Goal: Task Accomplishment & Management: Manage account settings

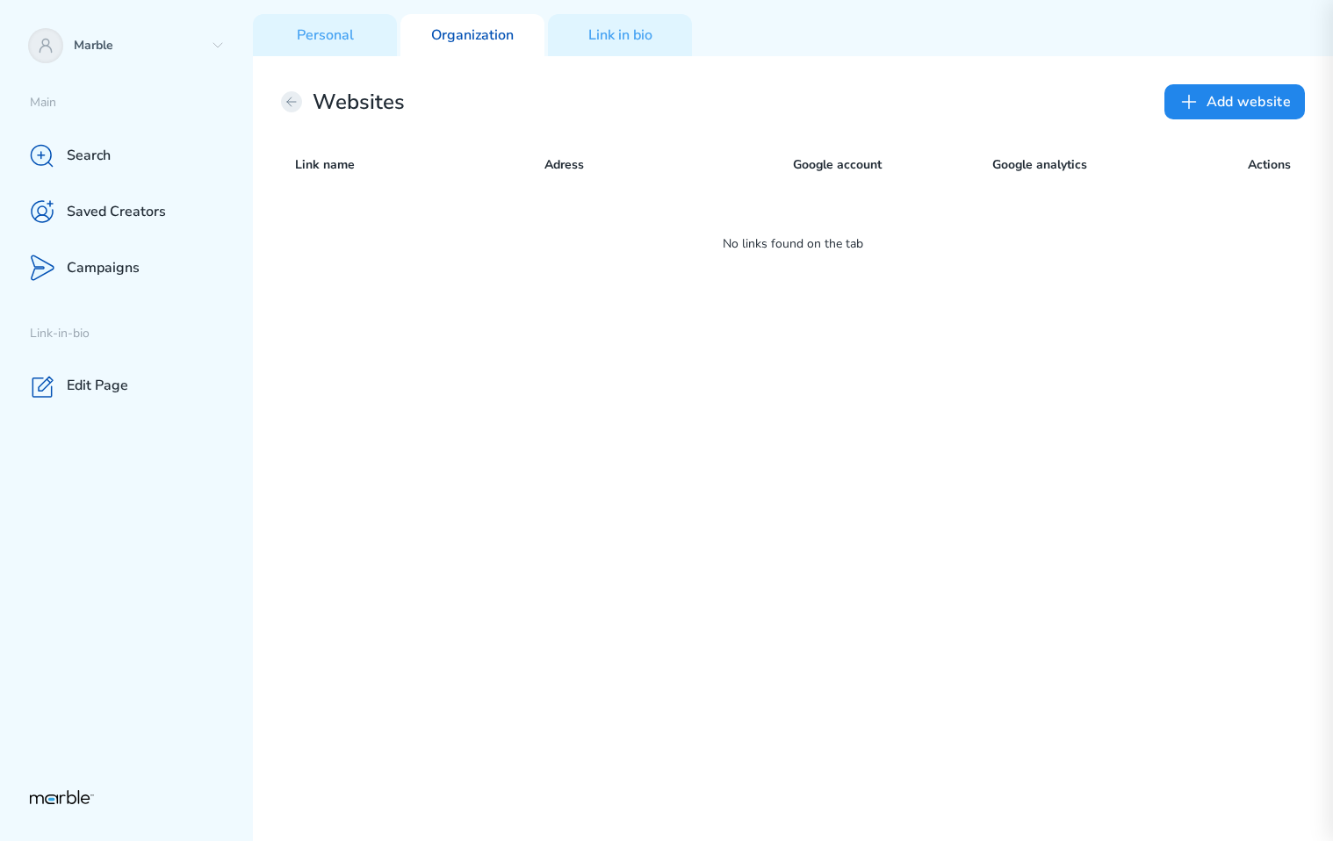
click at [294, 98] on icon at bounding box center [292, 102] width 14 height 14
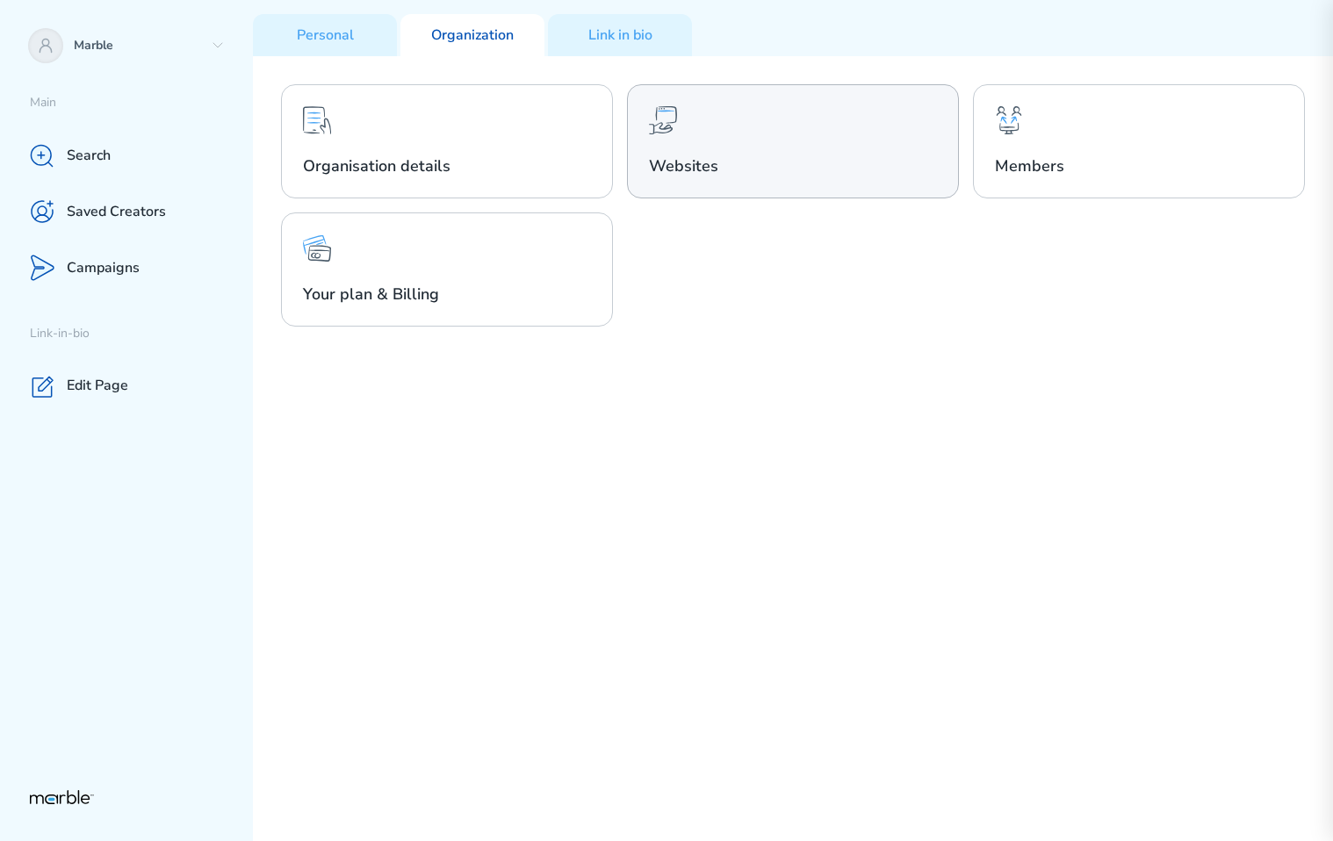
click at [792, 177] on div "Websites" at bounding box center [793, 141] width 332 height 114
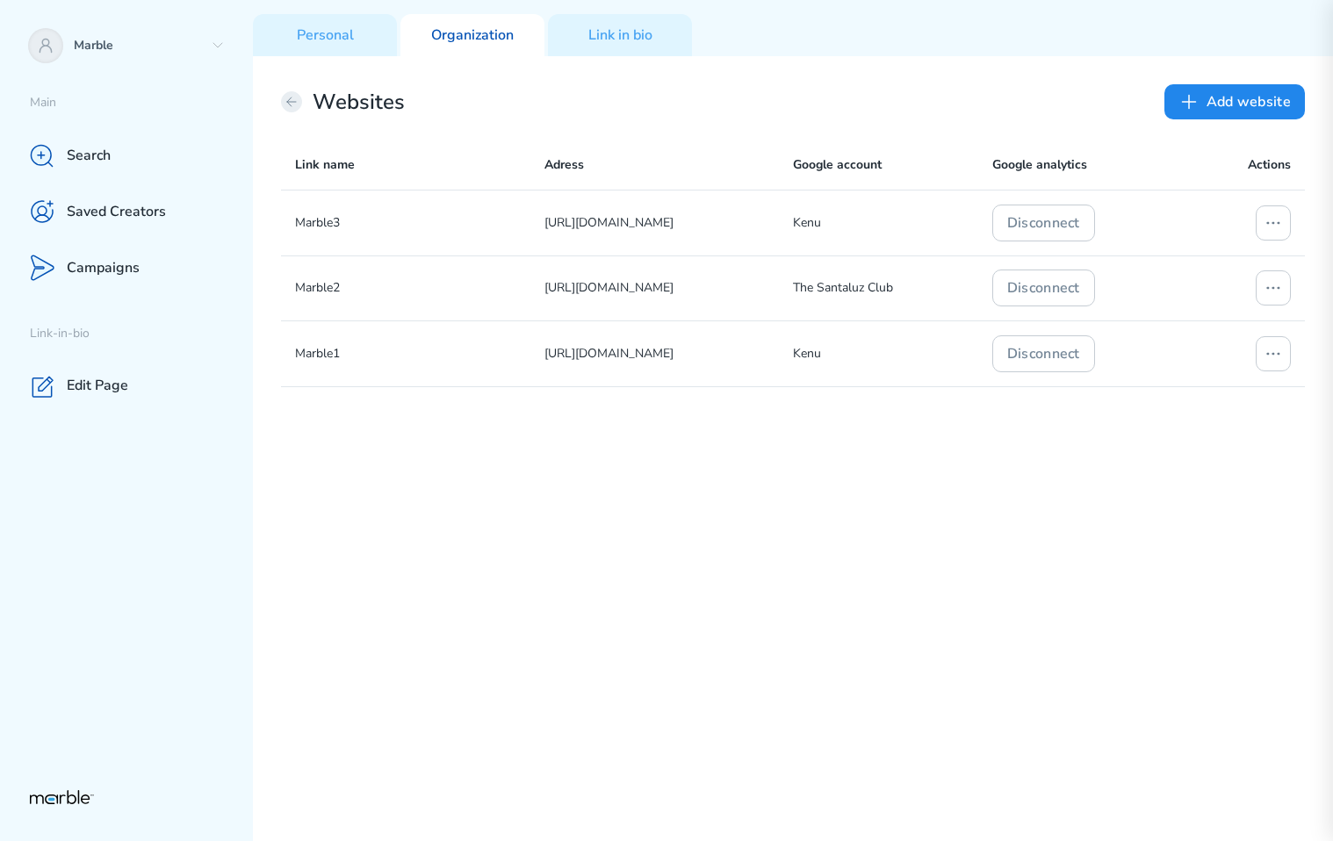
click at [289, 96] on icon at bounding box center [292, 102] width 14 height 14
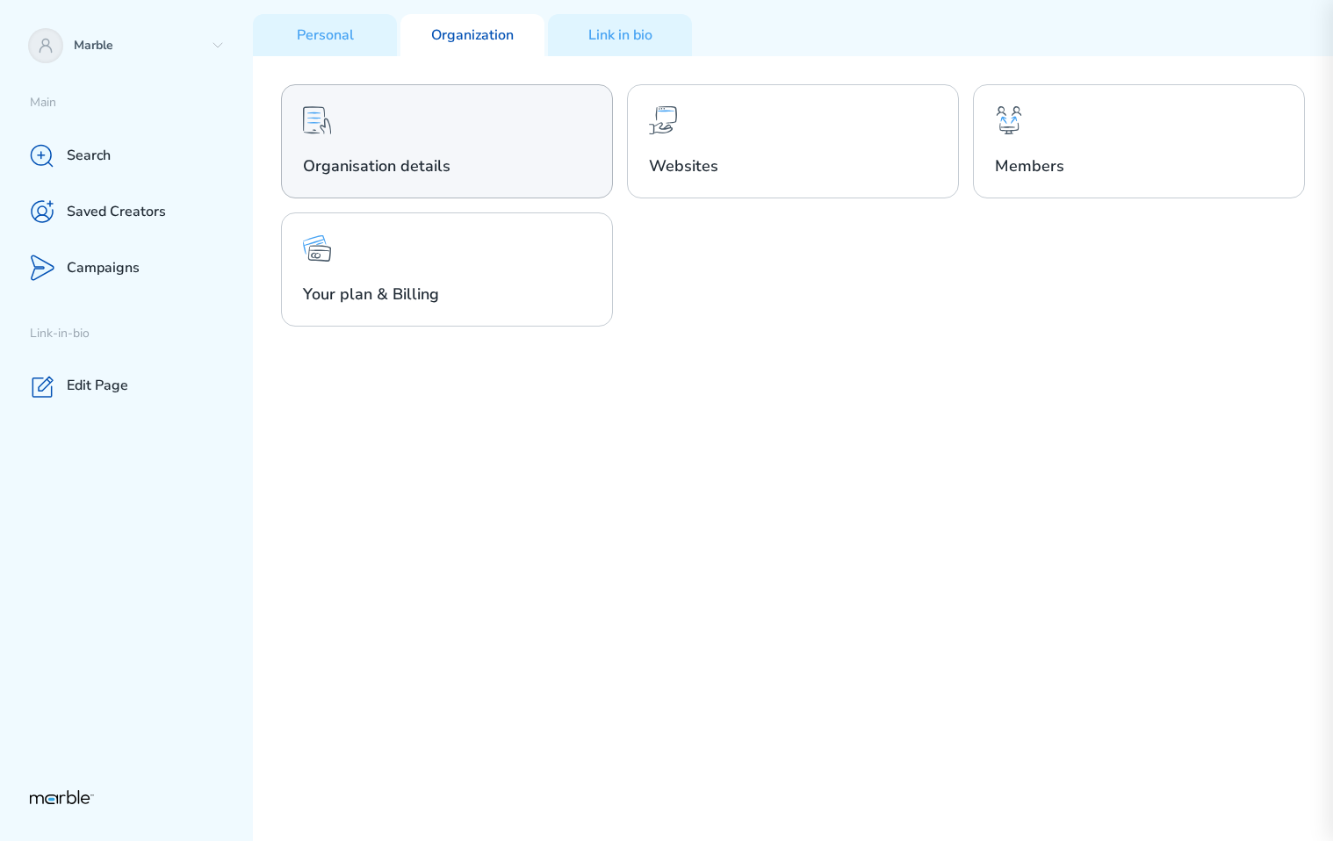
click at [399, 134] on div "Organisation details" at bounding box center [447, 141] width 332 height 114
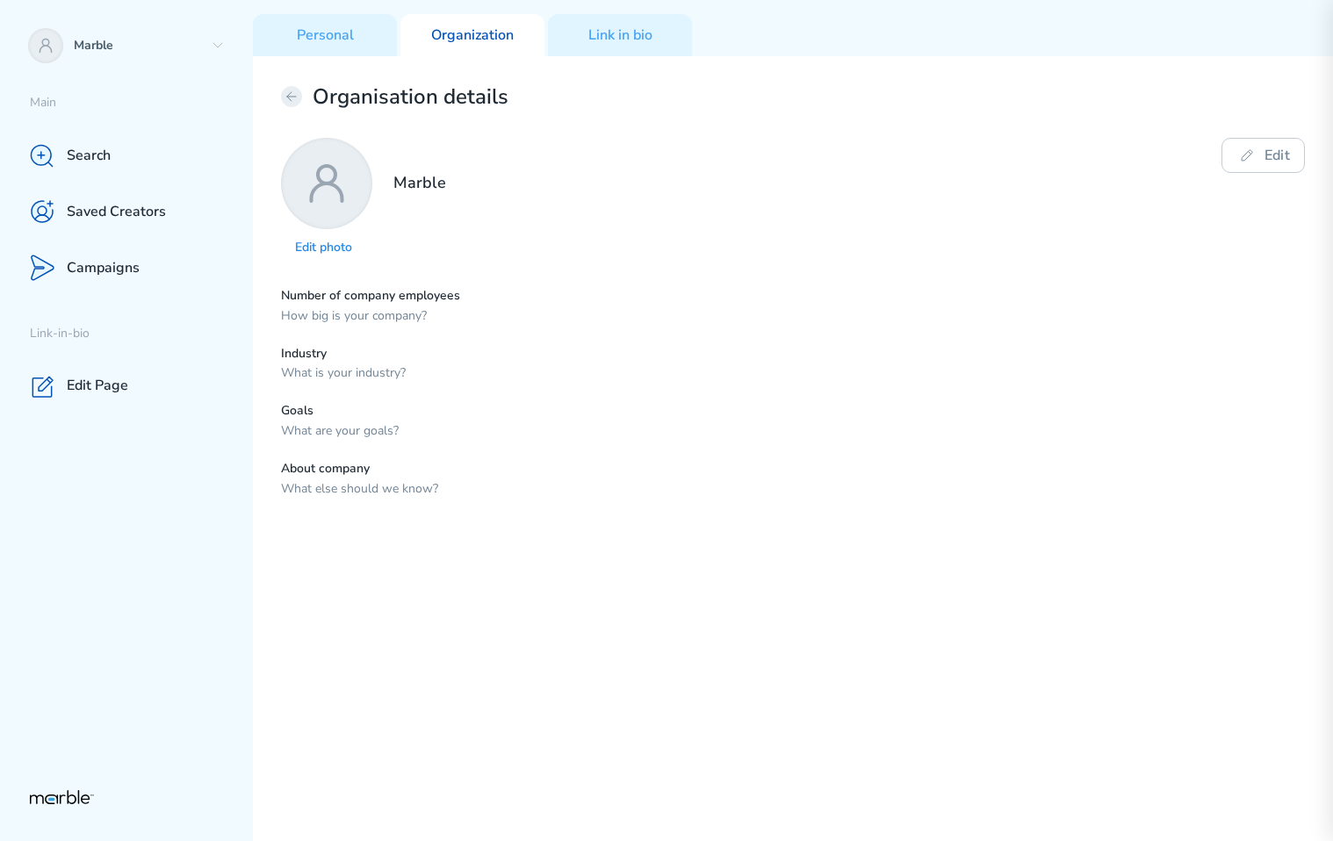
click at [287, 96] on icon at bounding box center [292, 97] width 14 height 14
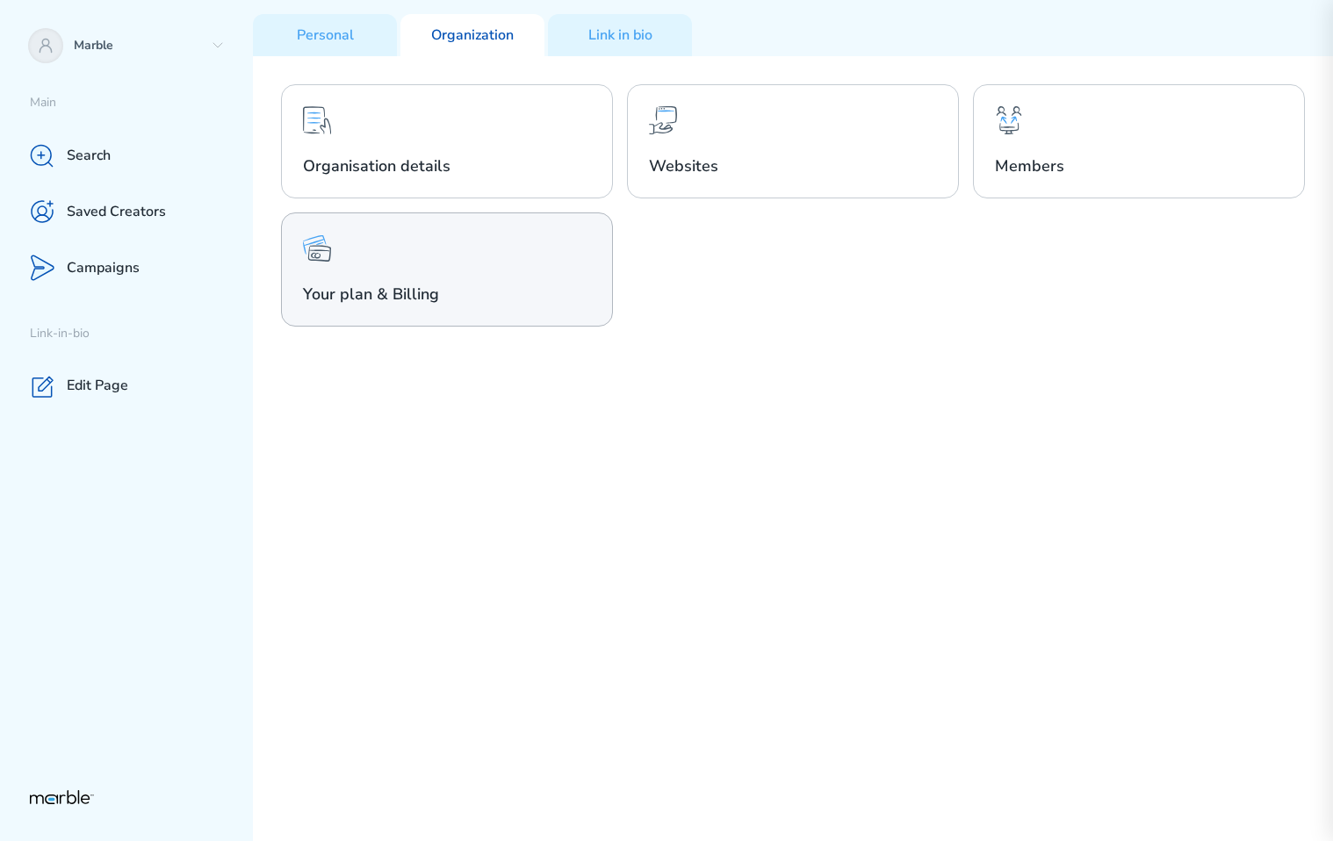
click at [551, 313] on div "Your plan & Billing" at bounding box center [447, 270] width 332 height 114
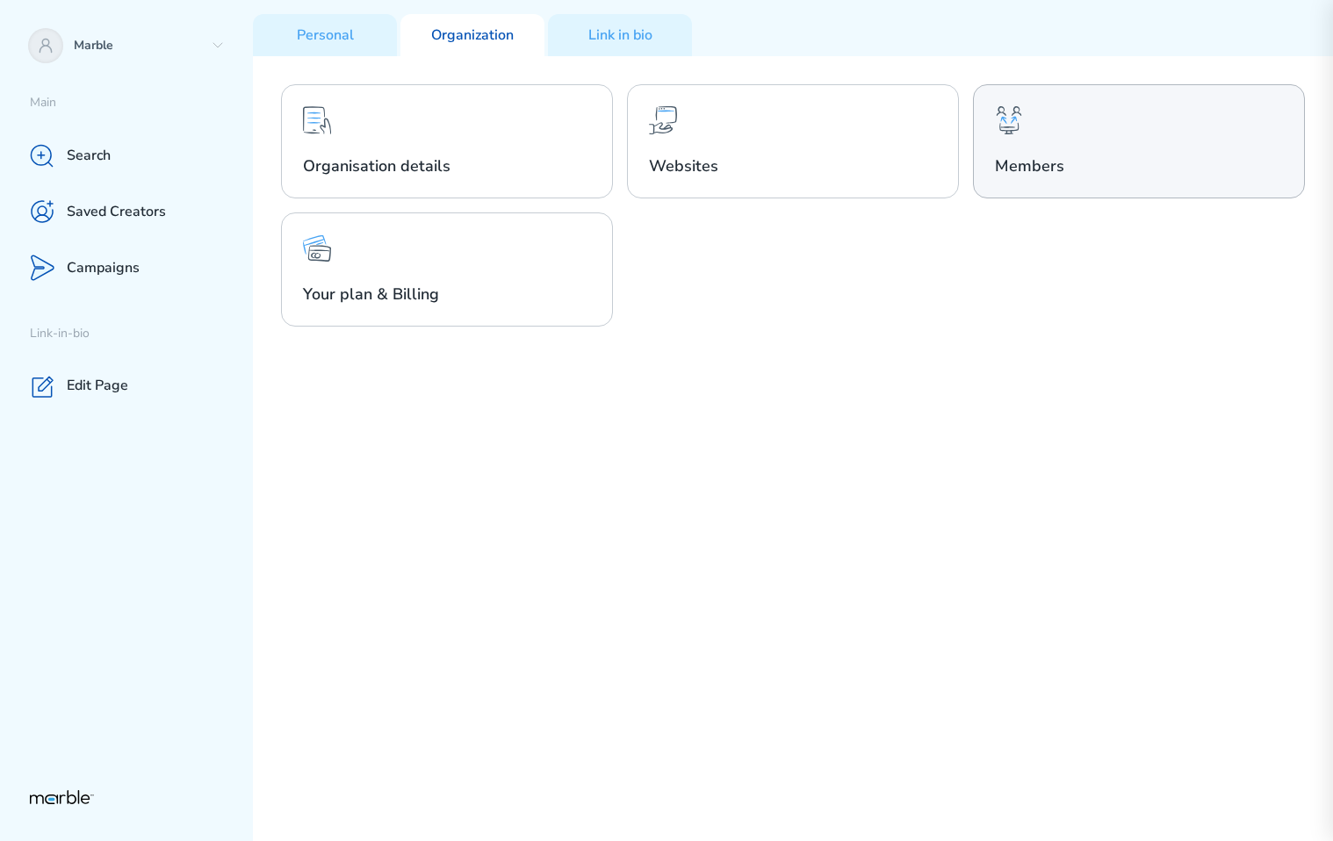
click at [1056, 131] on div "Members" at bounding box center [1139, 141] width 332 height 114
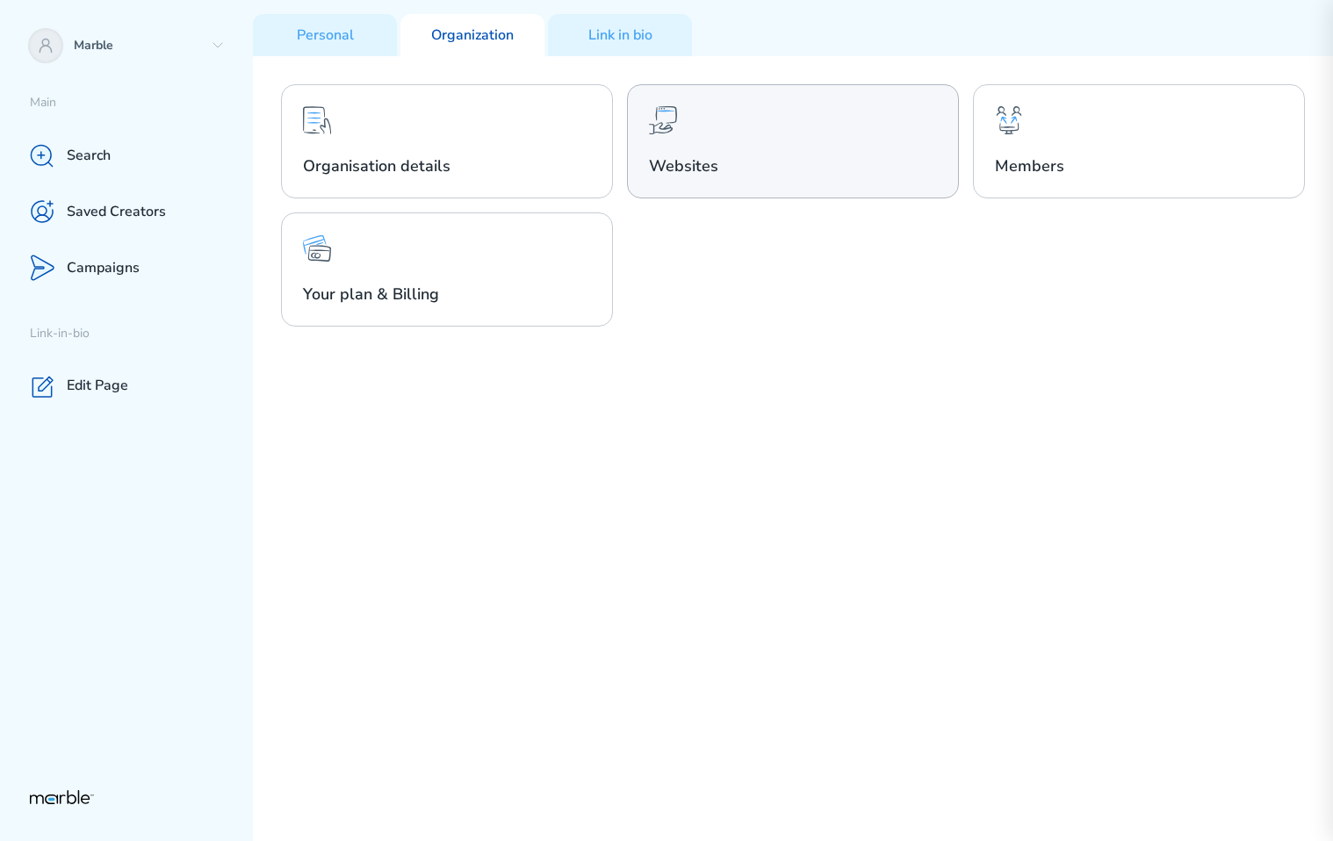
click at [749, 155] on h2 "Websites" at bounding box center [793, 165] width 288 height 21
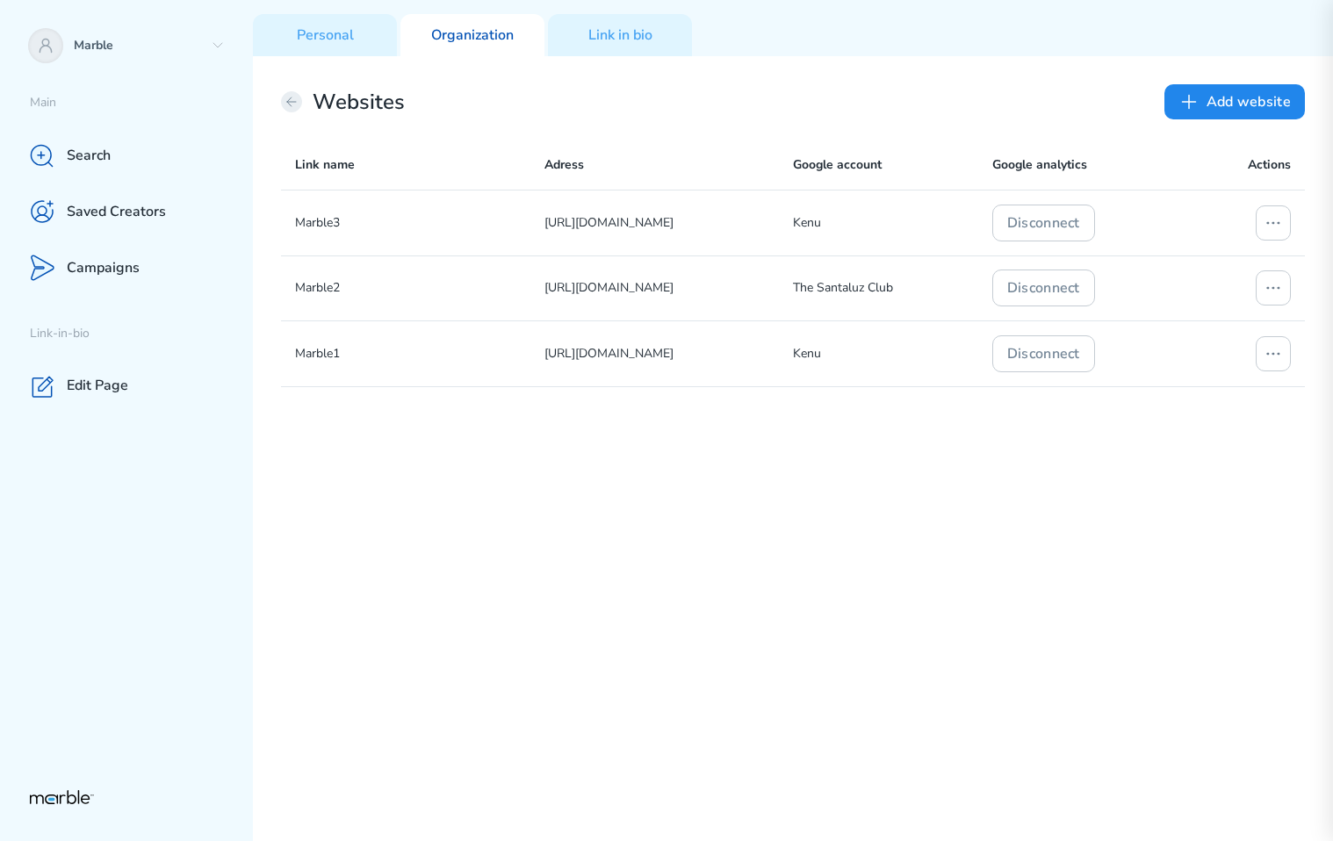
click at [285, 97] on icon at bounding box center [292, 102] width 14 height 14
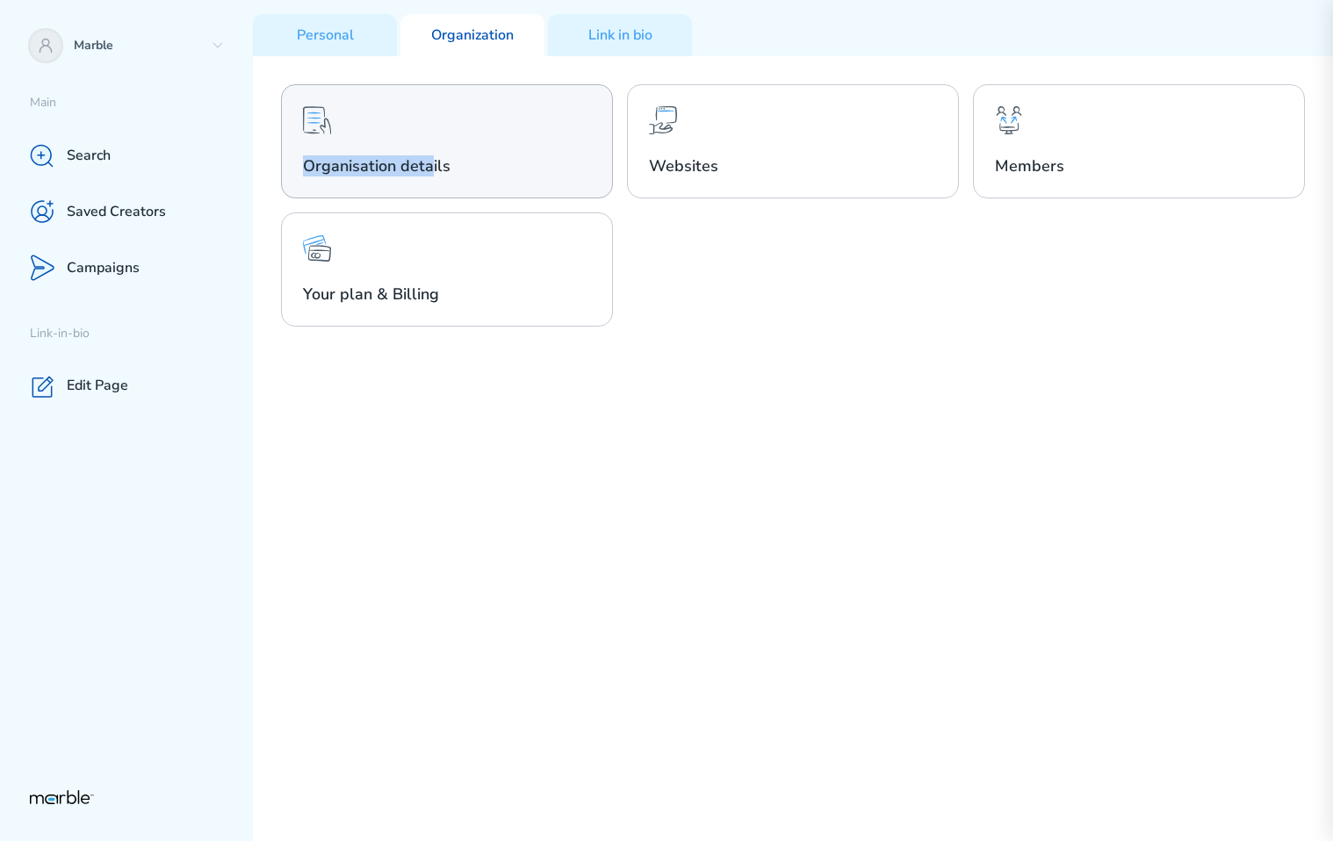
click at [433, 155] on h2 "Organisation details" at bounding box center [447, 165] width 288 height 21
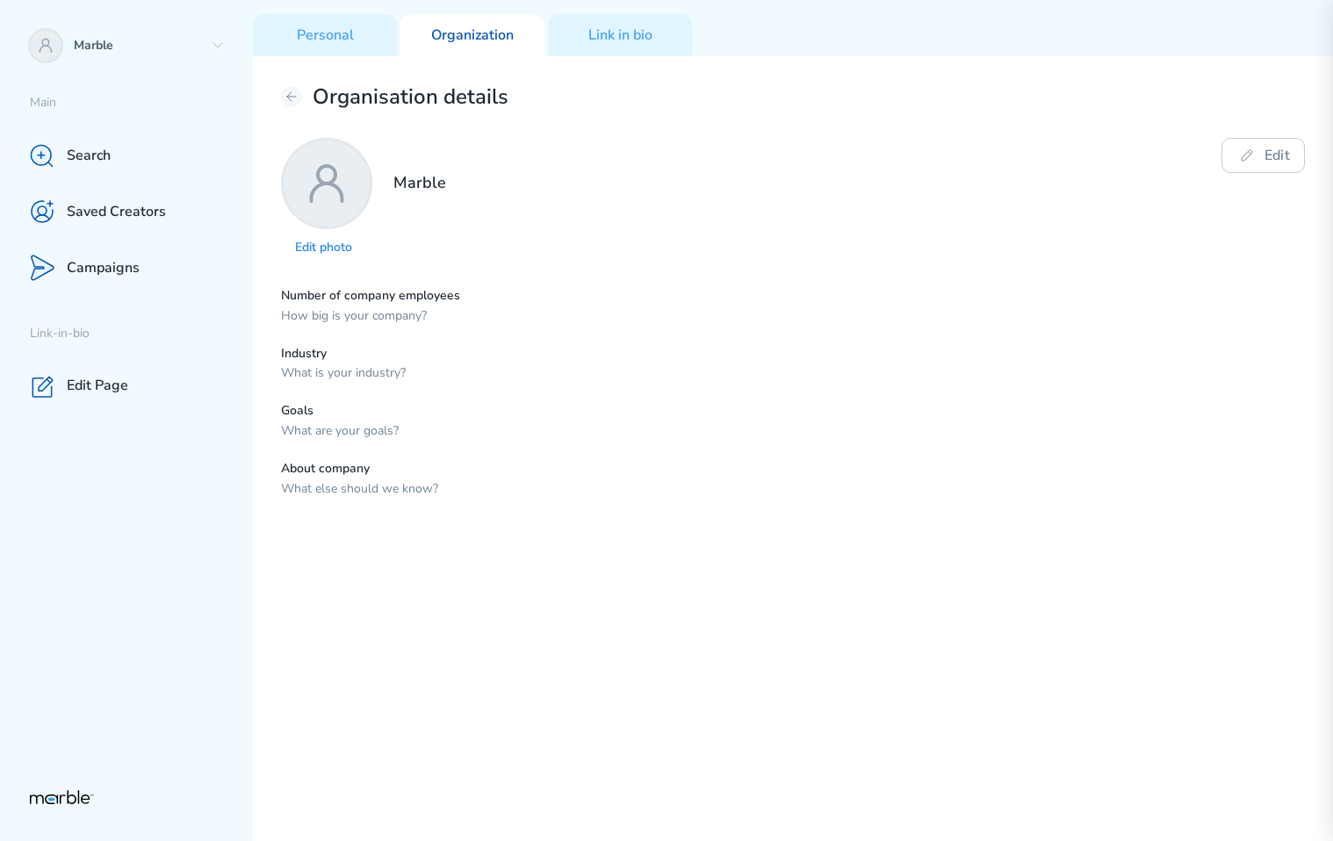
click at [306, 98] on div "Organisation details" at bounding box center [793, 96] width 1024 height 25
click at [290, 104] on button at bounding box center [291, 96] width 21 height 21
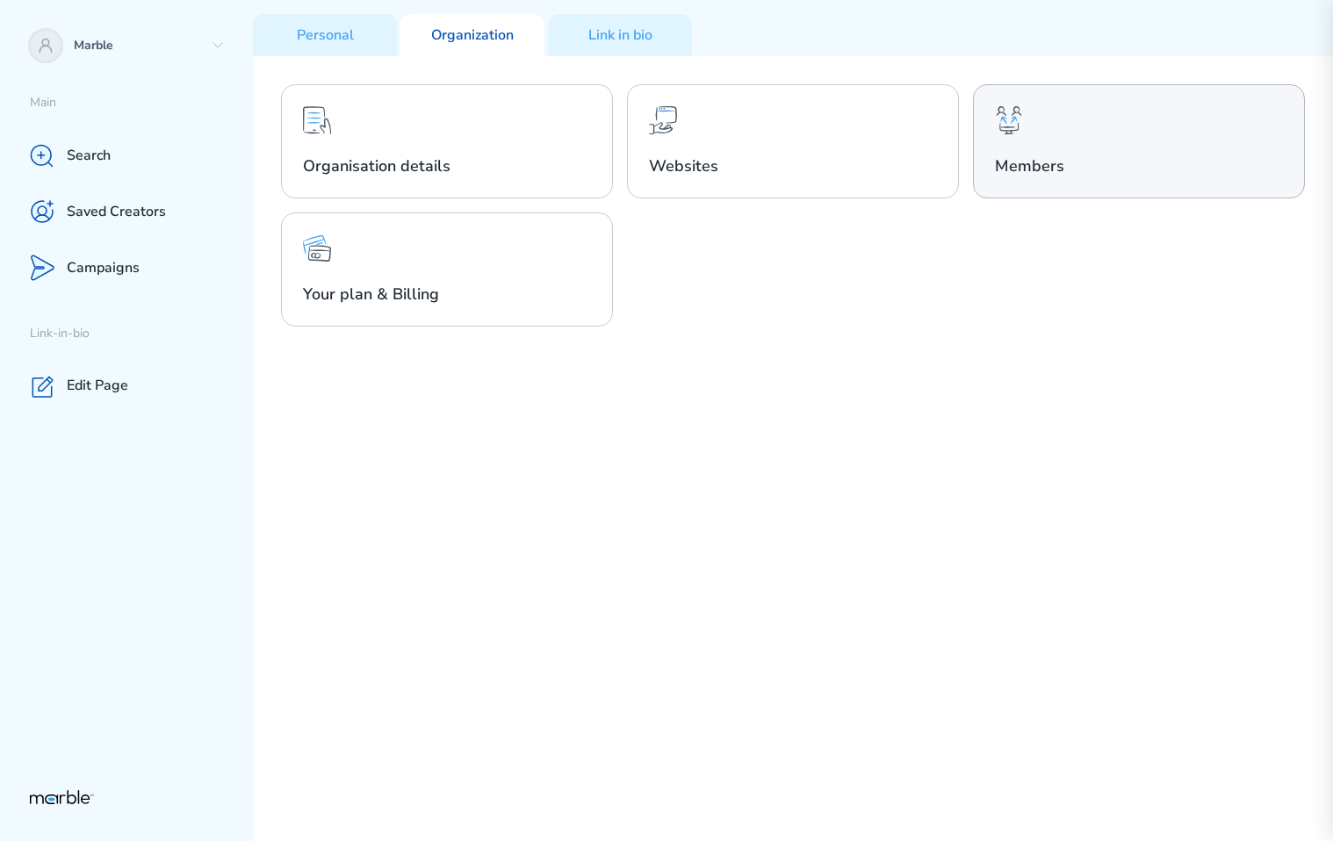
click at [1080, 129] on div "Members" at bounding box center [1139, 141] width 332 height 114
click at [1065, 136] on div "Members" at bounding box center [1139, 141] width 332 height 114
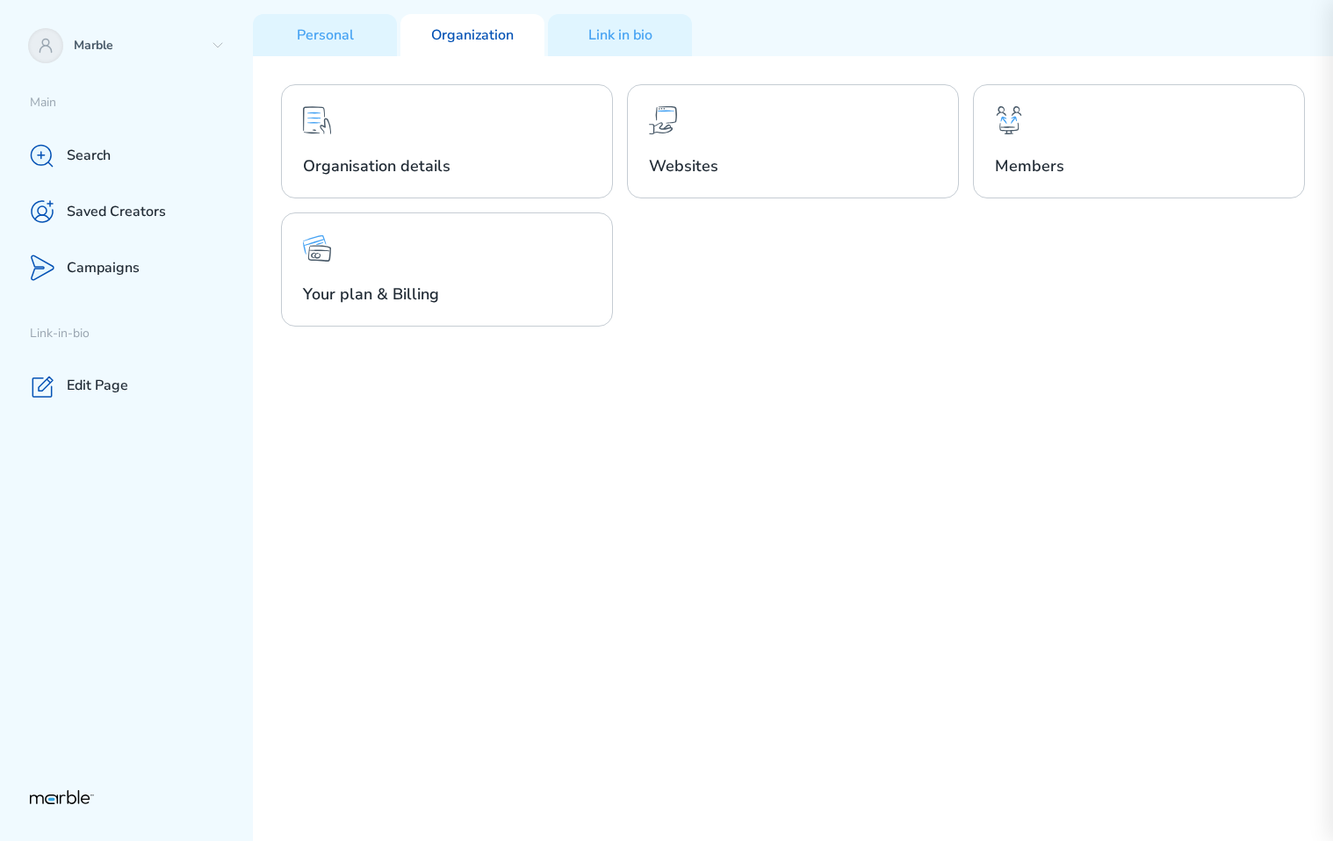
click at [1027, 318] on div "Organisation details Websites Members Your plan & Billing" at bounding box center [793, 205] width 1024 height 242
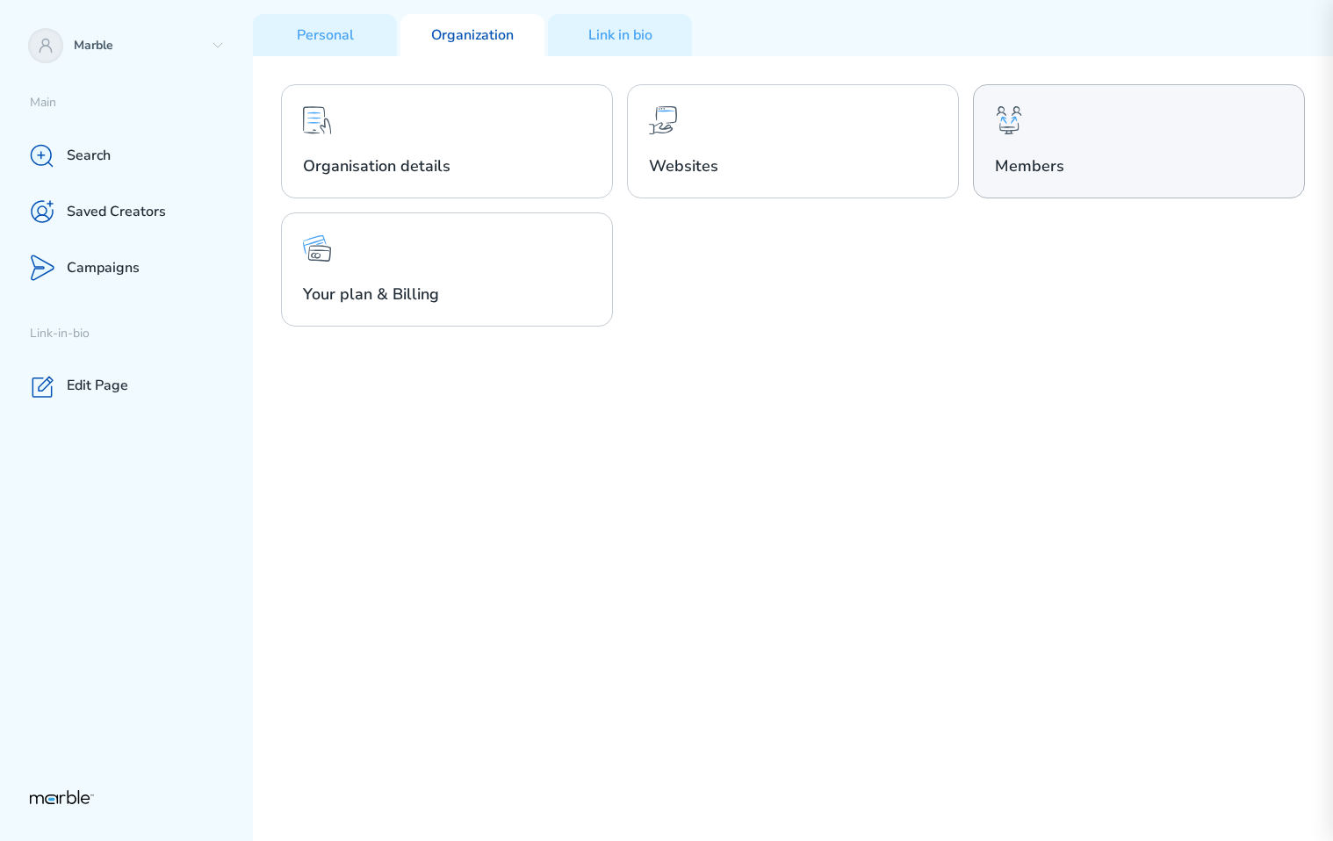
click at [1163, 144] on div "Members" at bounding box center [1139, 141] width 332 height 114
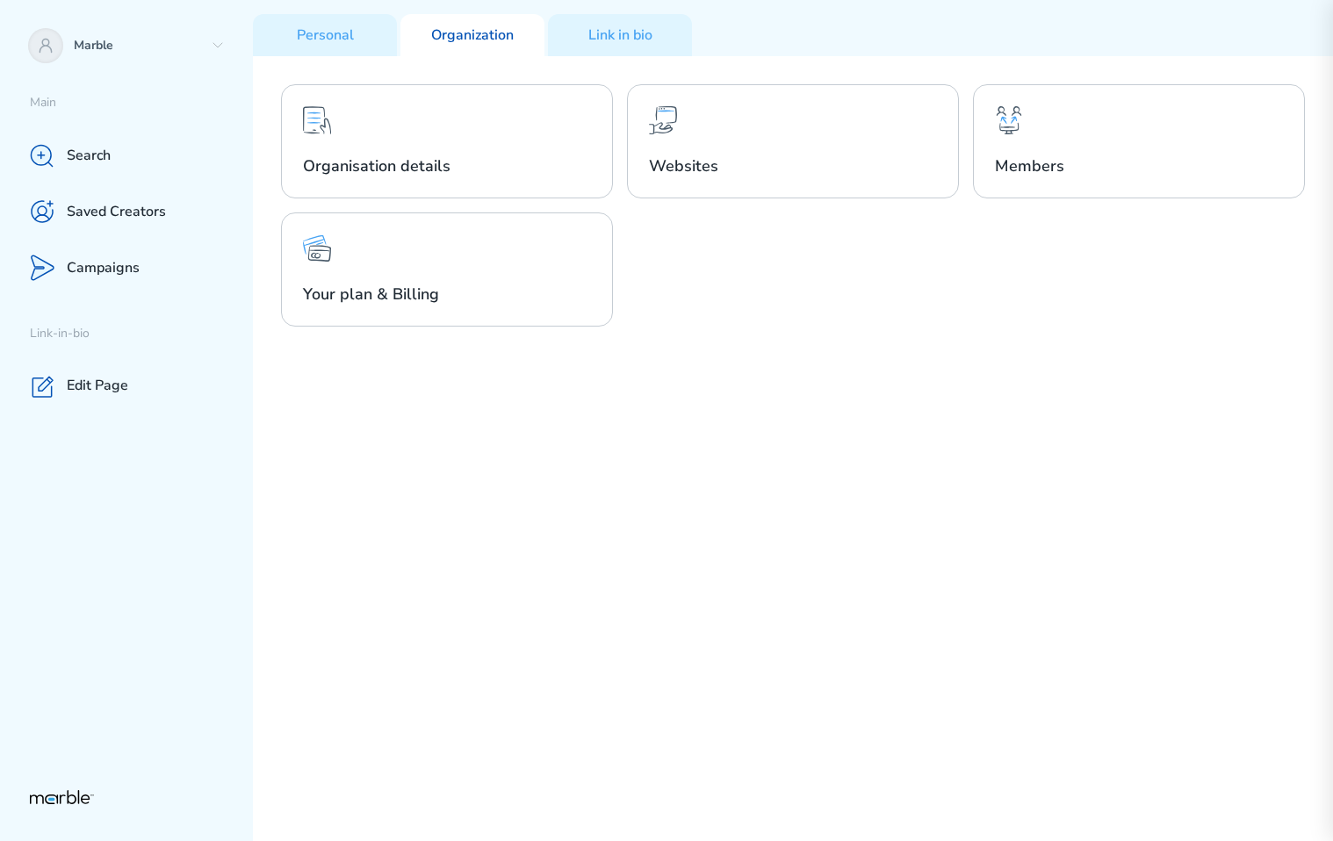
click at [986, 438] on div "Organisation details Websites Members Your plan & Billing" at bounding box center [793, 448] width 1080 height 785
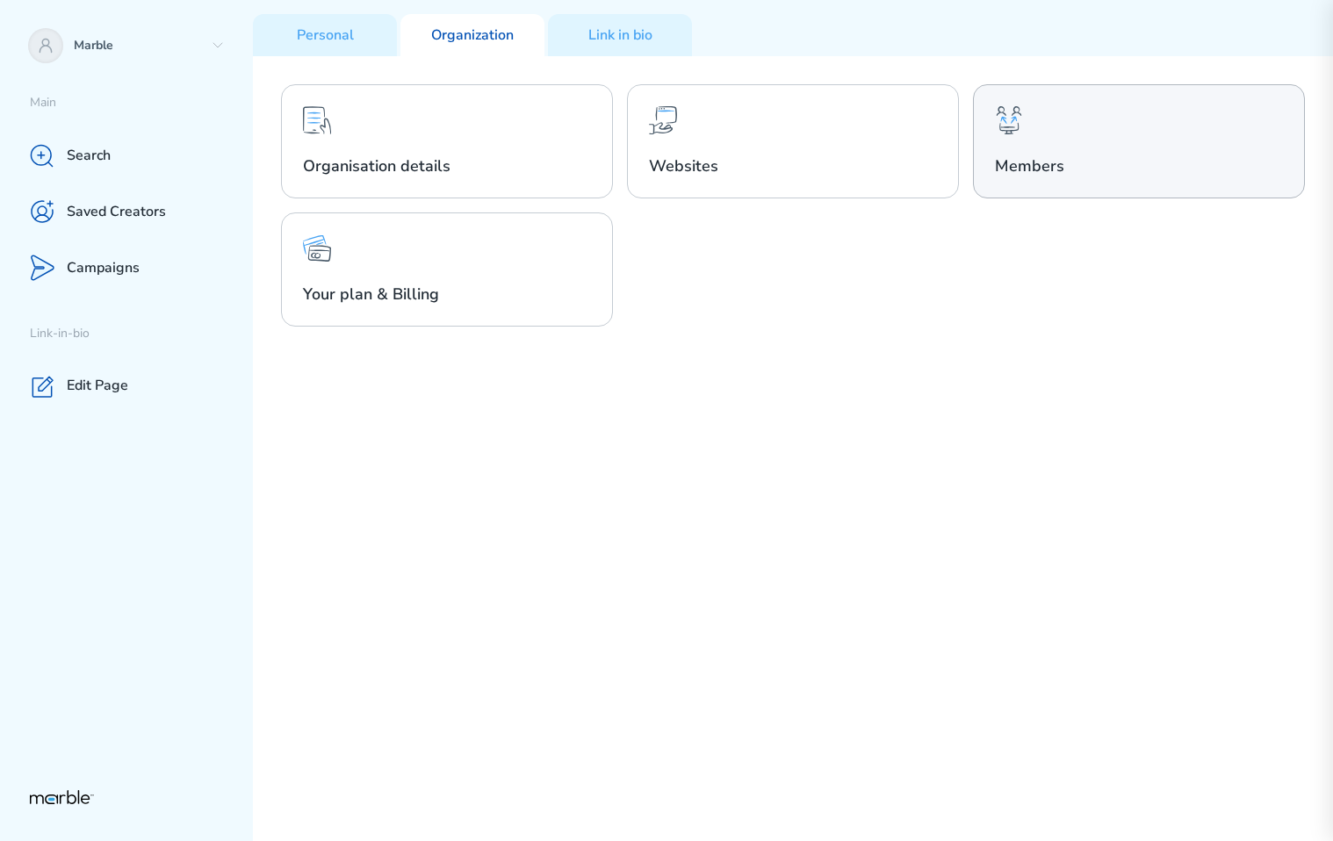
click at [1126, 151] on div "Members" at bounding box center [1139, 141] width 332 height 114
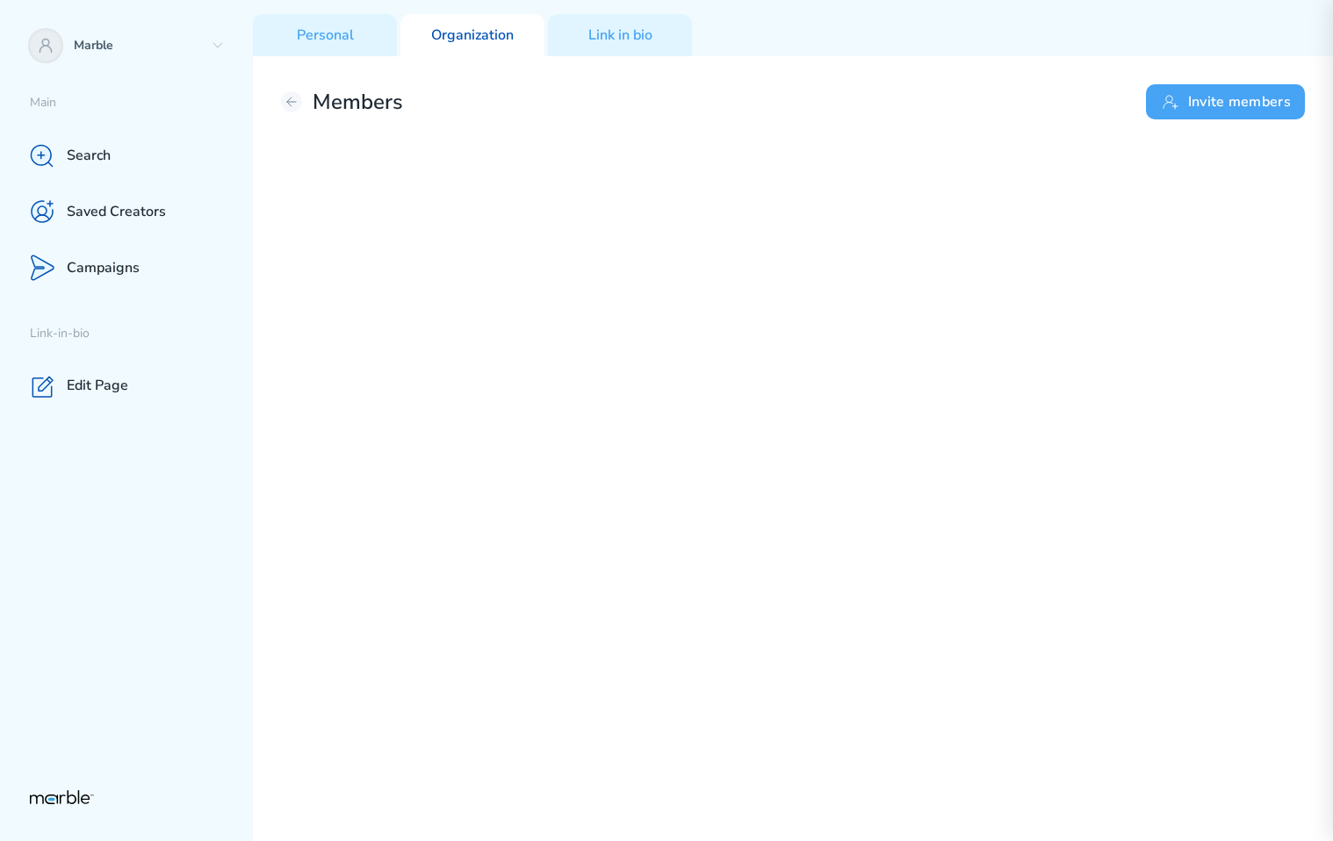
click at [1224, 110] on button "Invite members" at bounding box center [1225, 101] width 159 height 35
click at [775, 292] on div "Members Invite members" at bounding box center [793, 448] width 1080 height 785
click at [285, 100] on icon at bounding box center [292, 102] width 14 height 14
click at [285, 102] on icon at bounding box center [292, 102] width 14 height 14
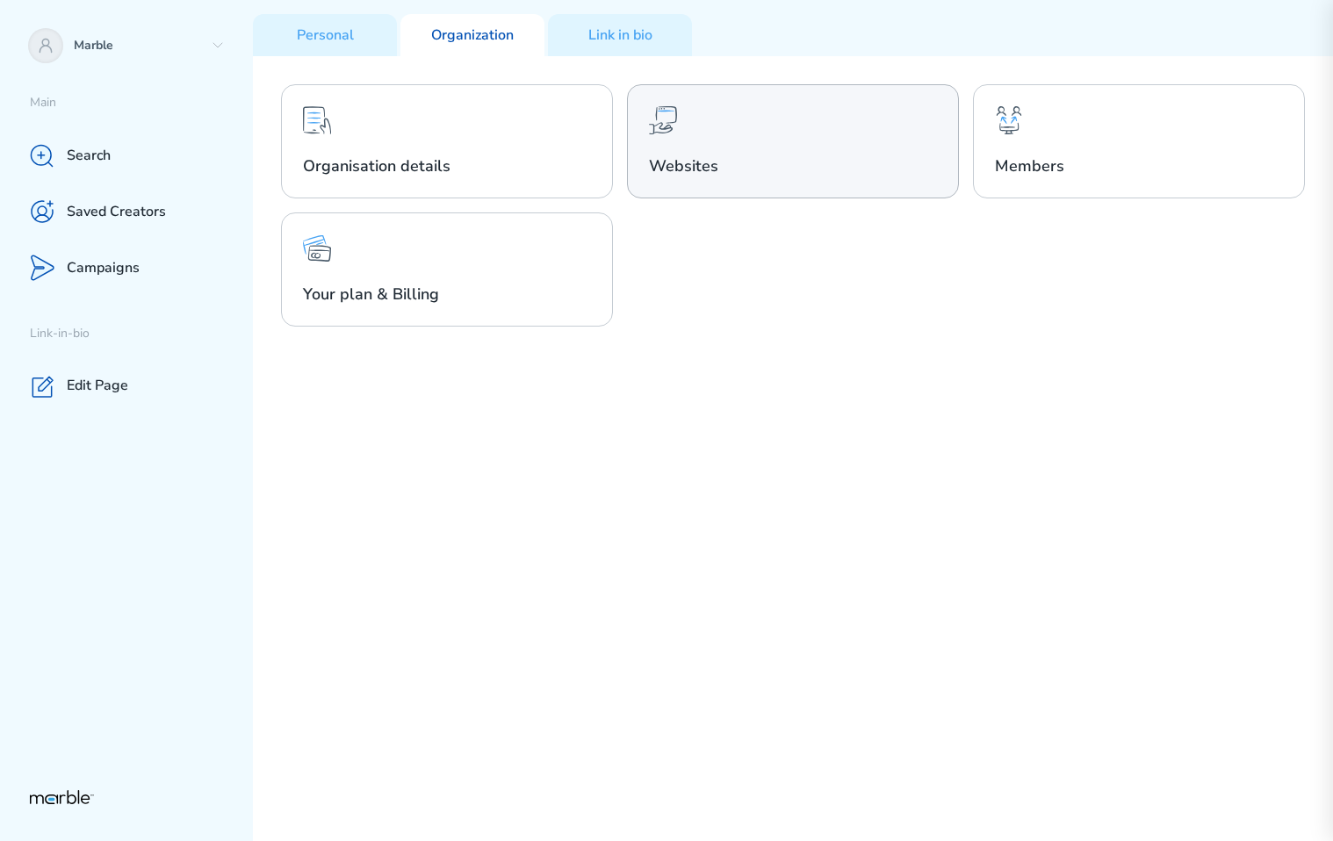
click at [736, 172] on h2 "Websites" at bounding box center [793, 165] width 288 height 21
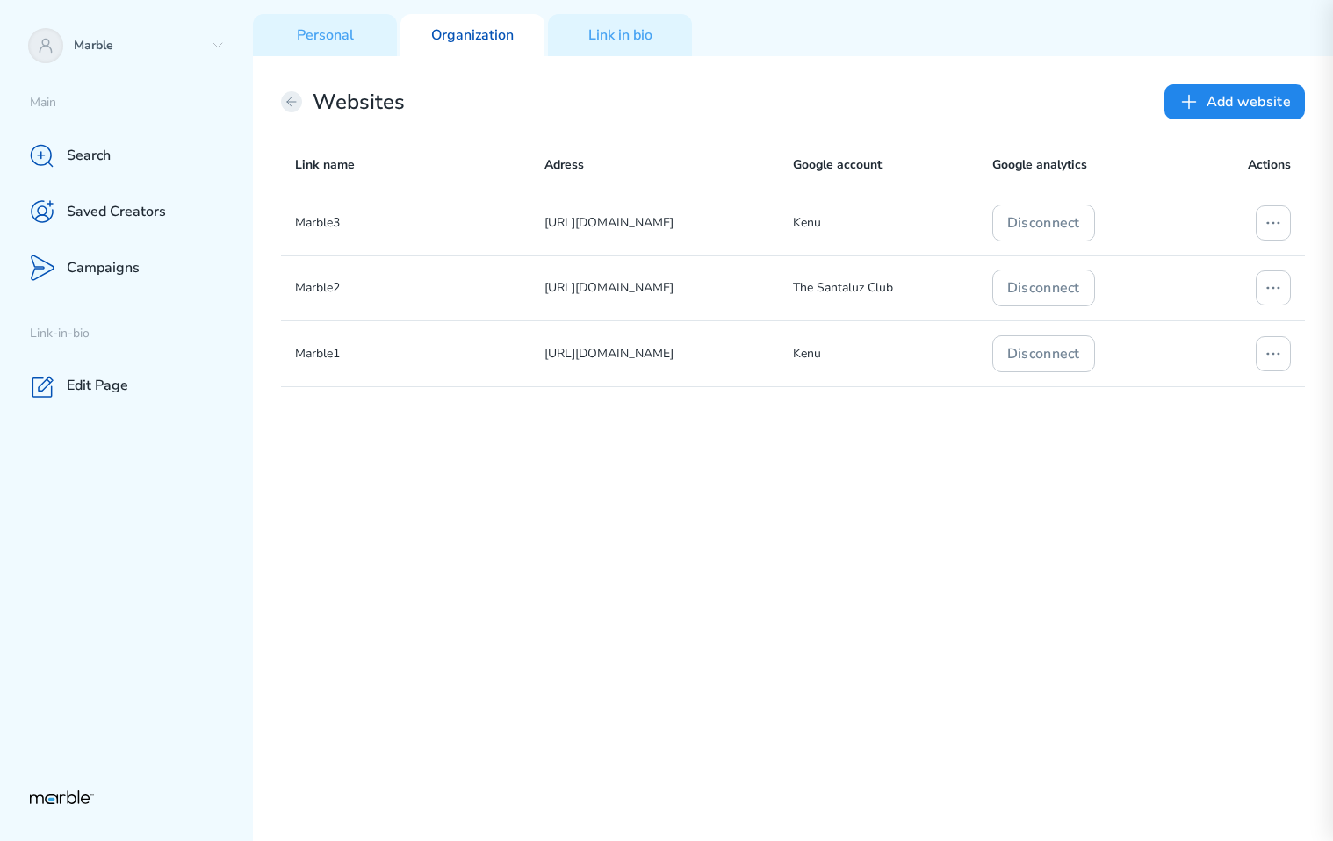
click at [298, 103] on icon at bounding box center [292, 102] width 14 height 14
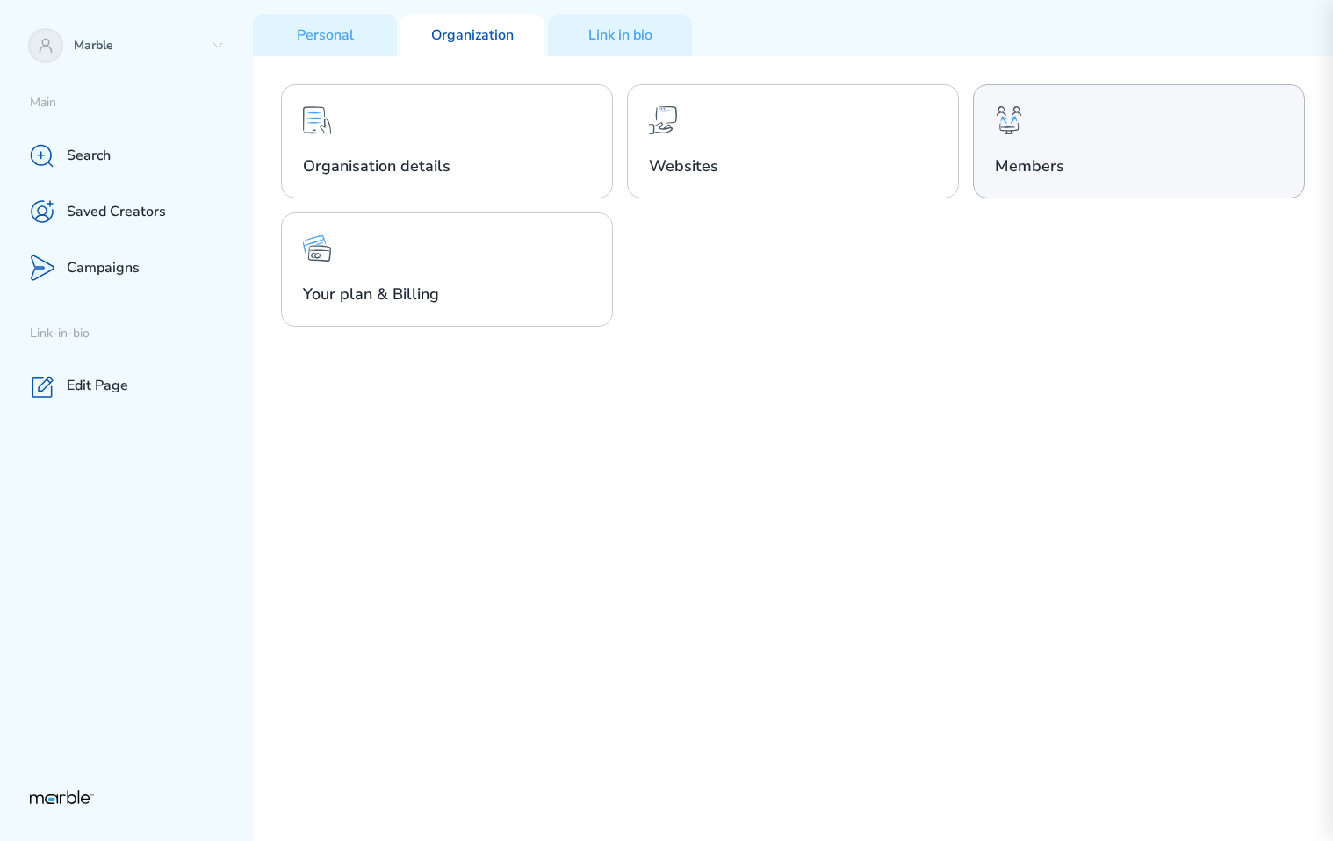
click at [1120, 151] on div "Members" at bounding box center [1139, 141] width 332 height 114
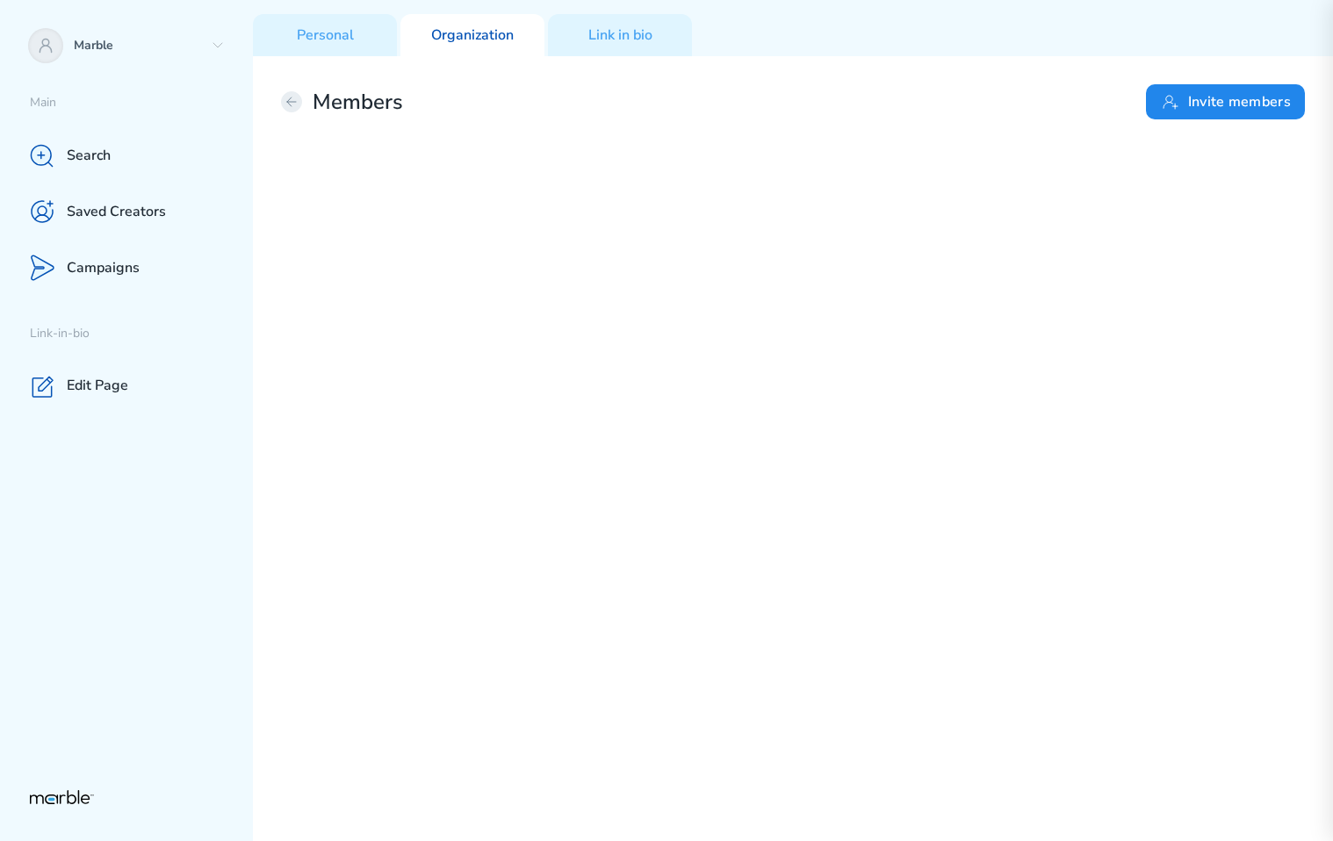
click at [290, 102] on icon at bounding box center [291, 101] width 9 height 9
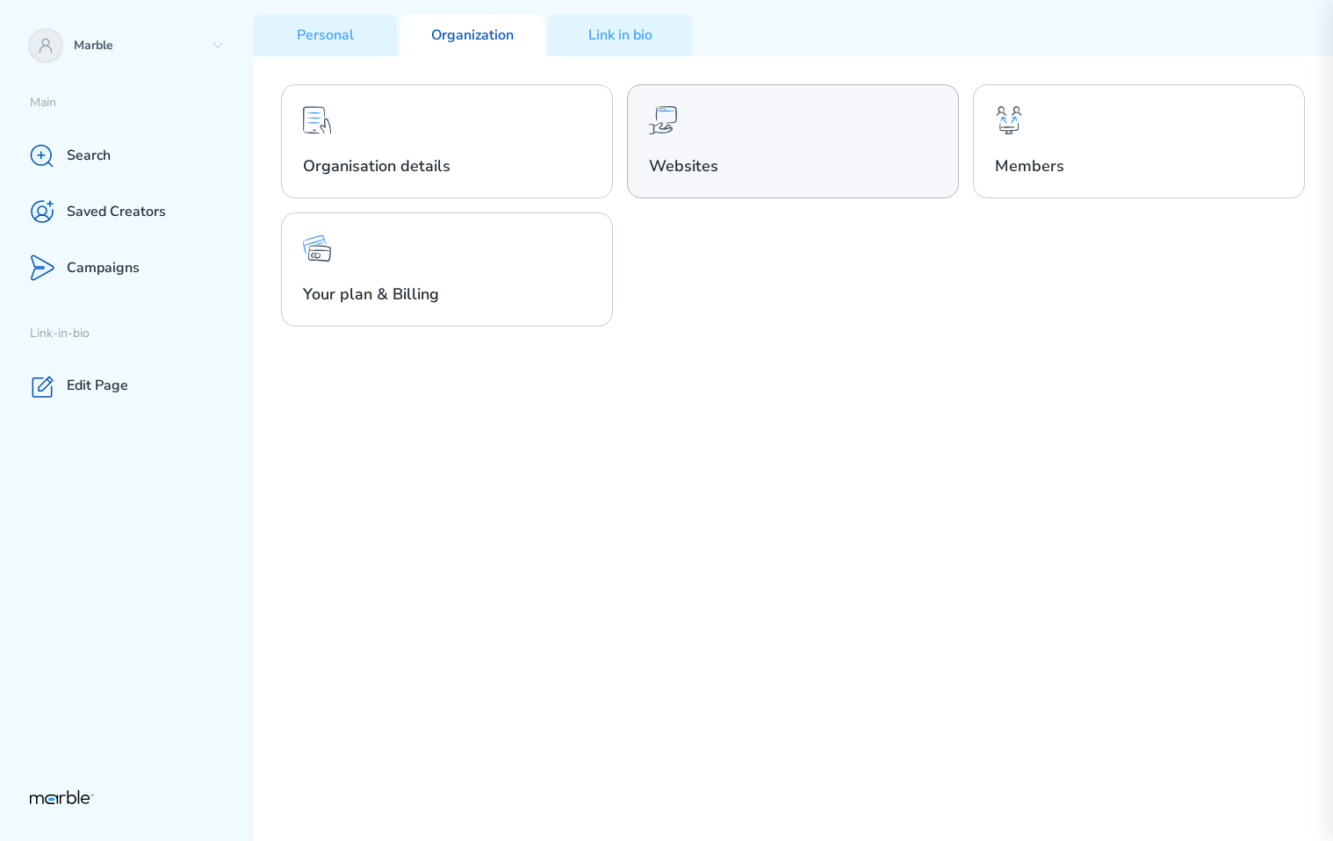
click at [820, 143] on div "Websites" at bounding box center [793, 141] width 332 height 114
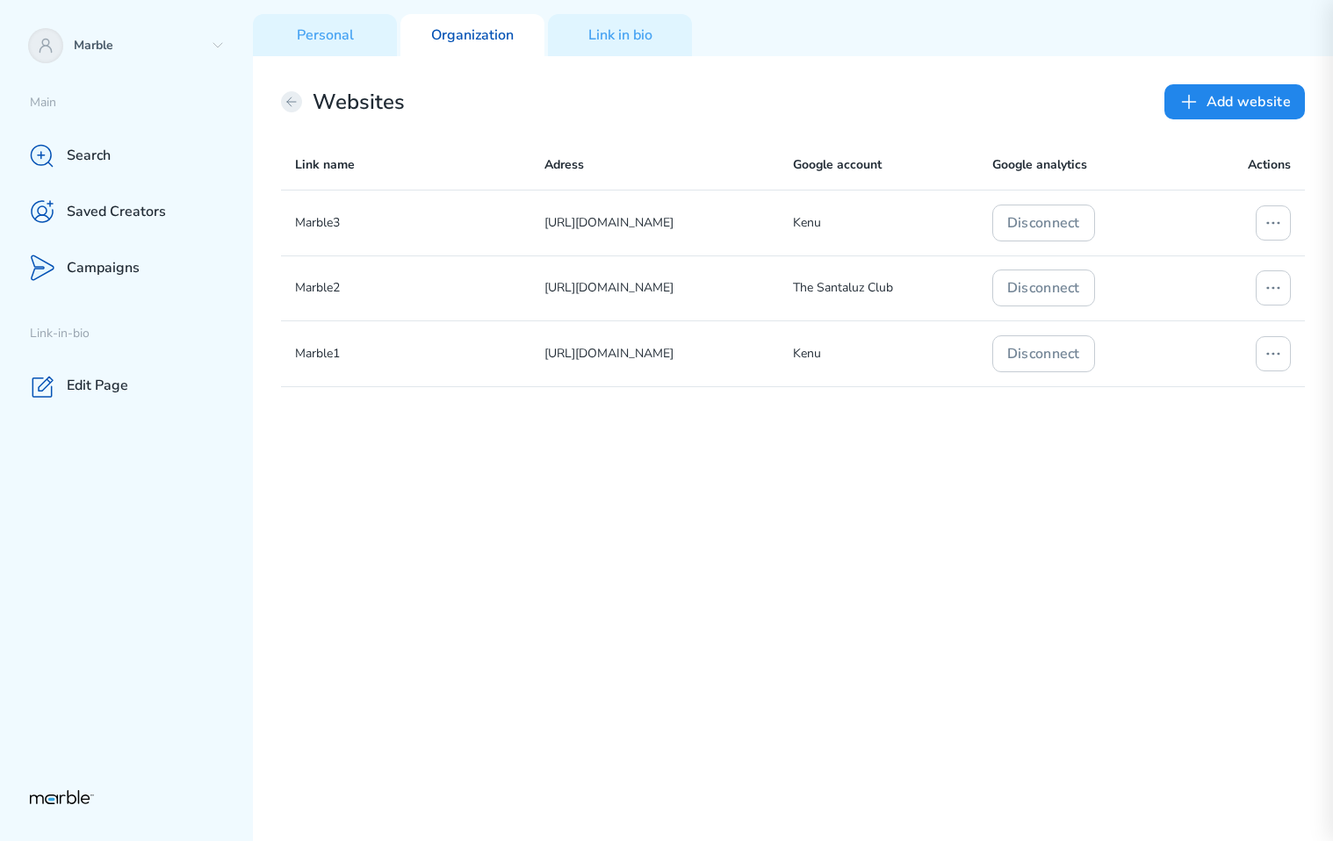
click at [294, 99] on icon at bounding box center [292, 102] width 14 height 14
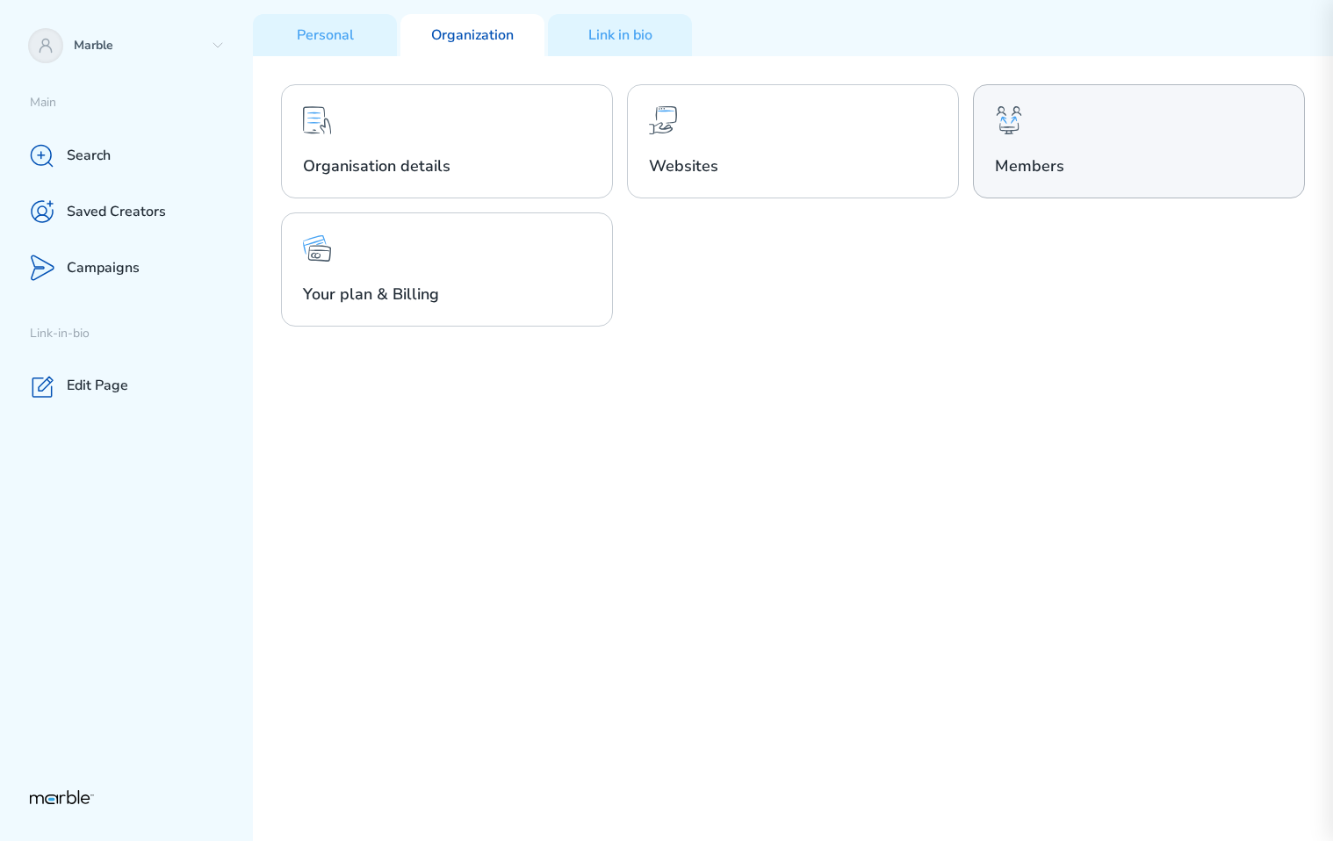
click at [1106, 157] on h2 "Members" at bounding box center [1139, 165] width 288 height 21
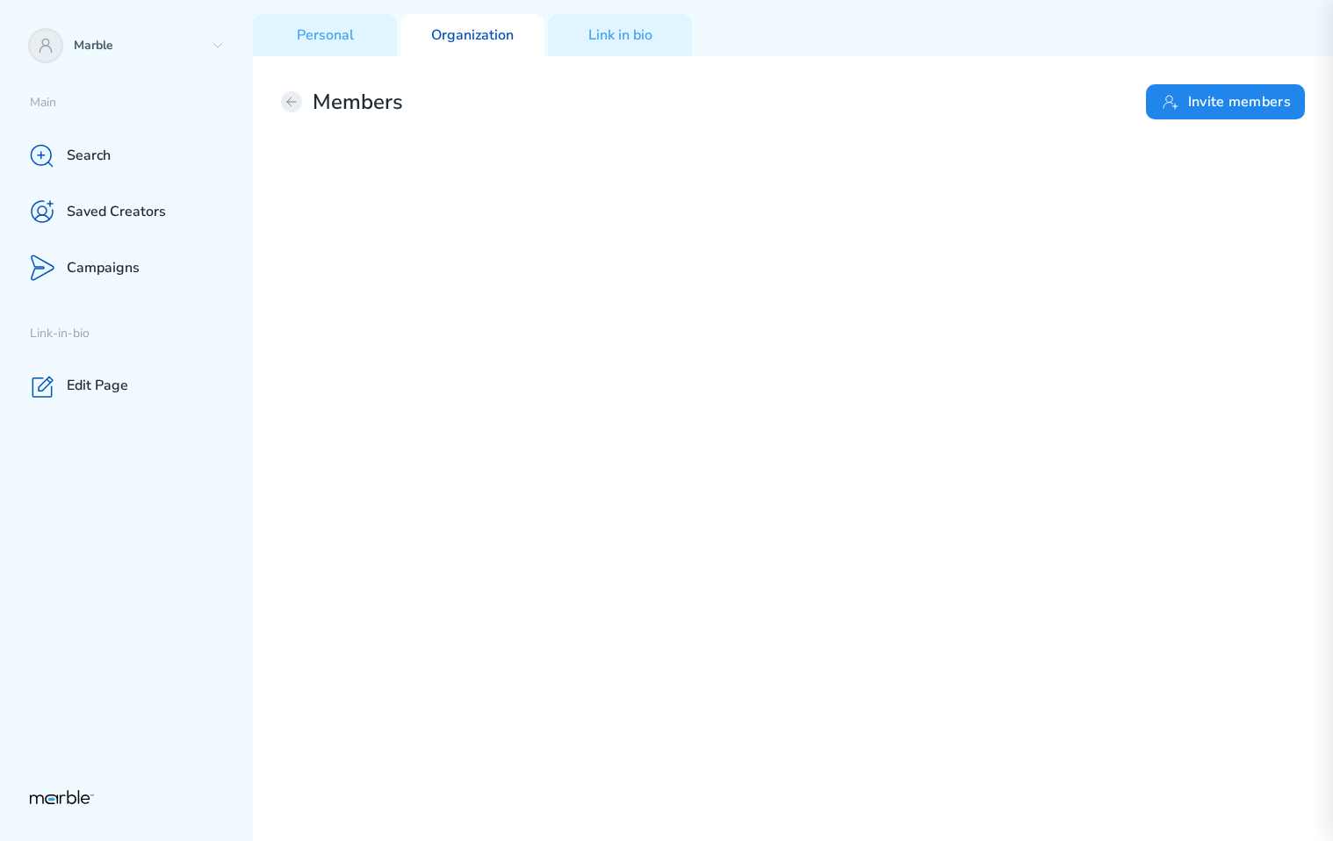
click at [293, 99] on icon at bounding box center [292, 102] width 14 height 14
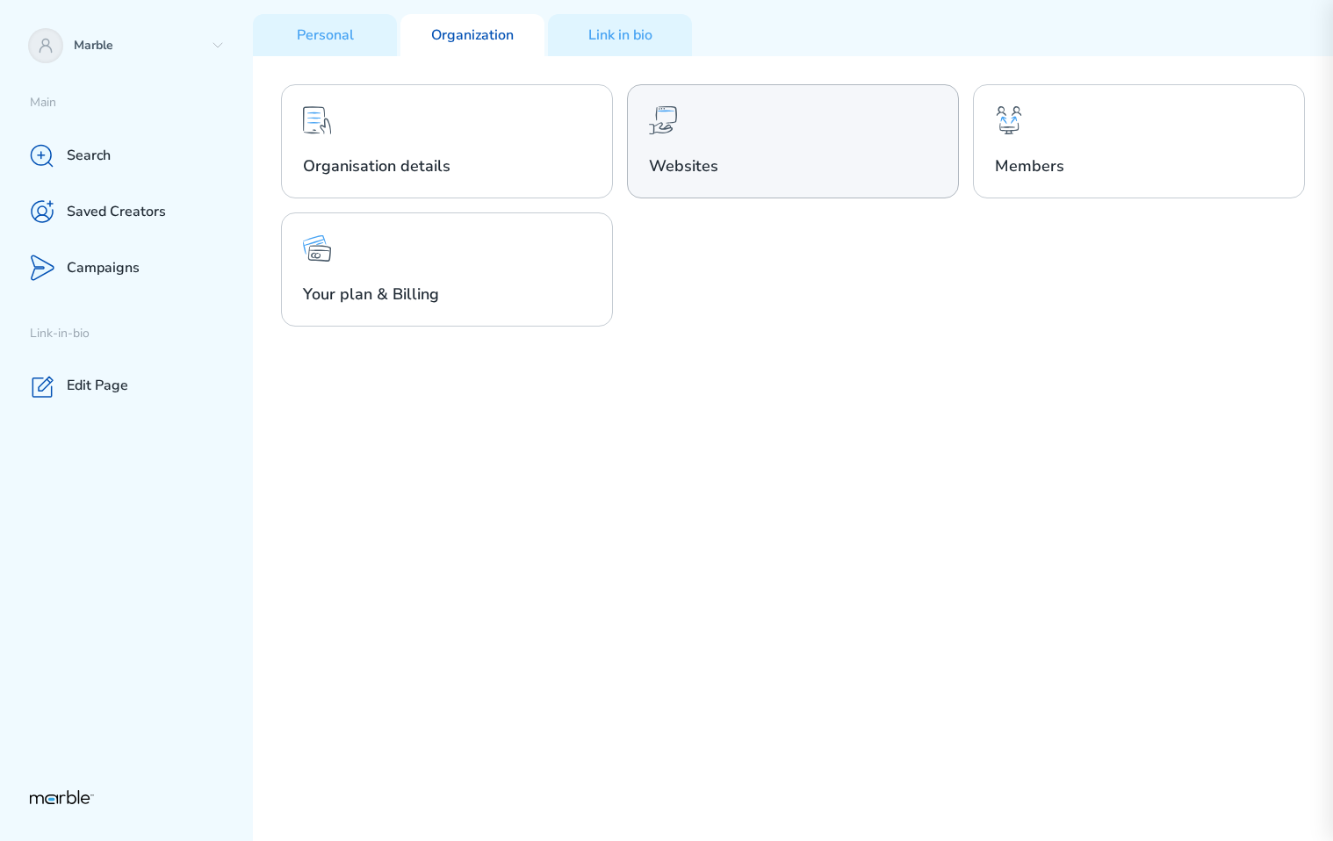
click at [756, 126] on div "Websites" at bounding box center [793, 141] width 332 height 114
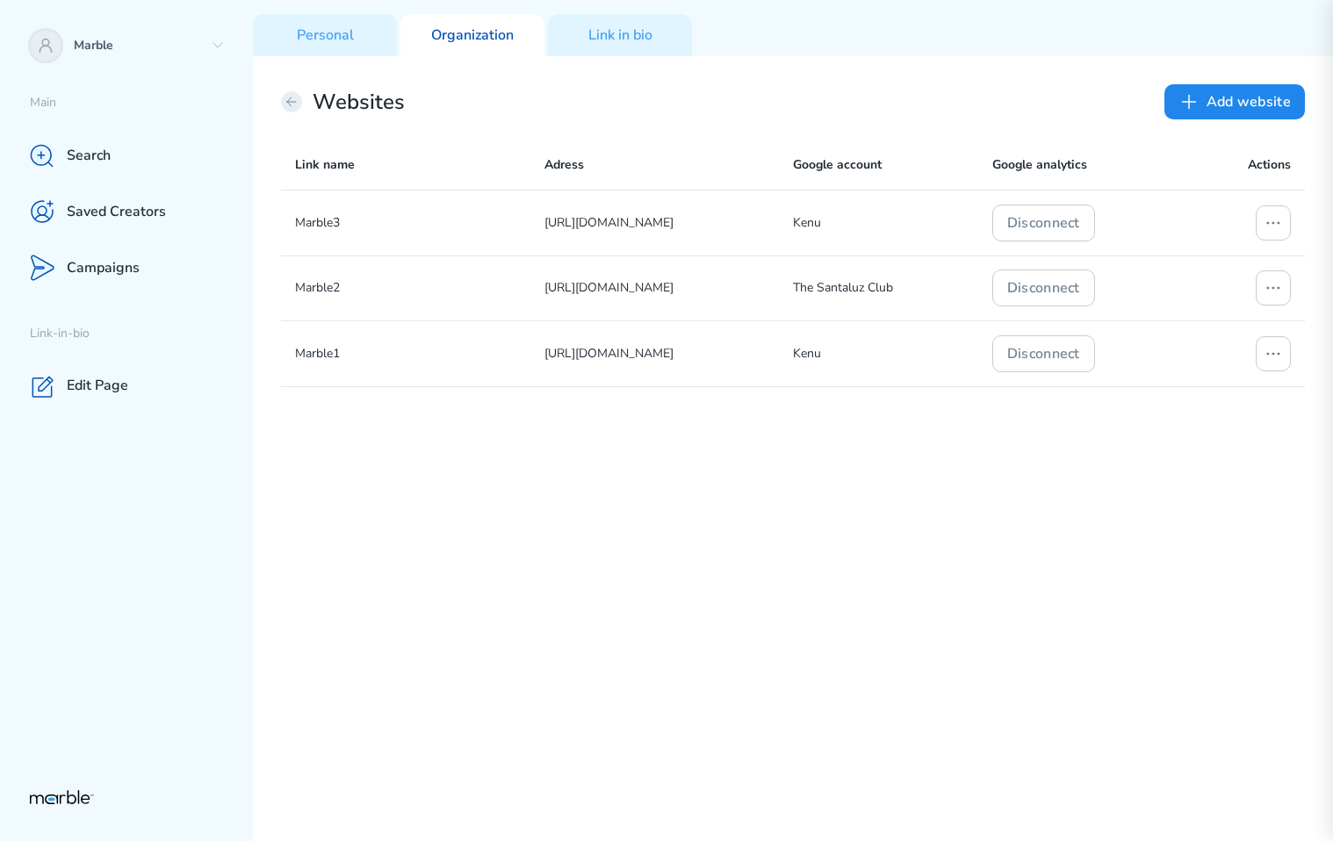
click at [281, 101] on button at bounding box center [291, 101] width 21 height 21
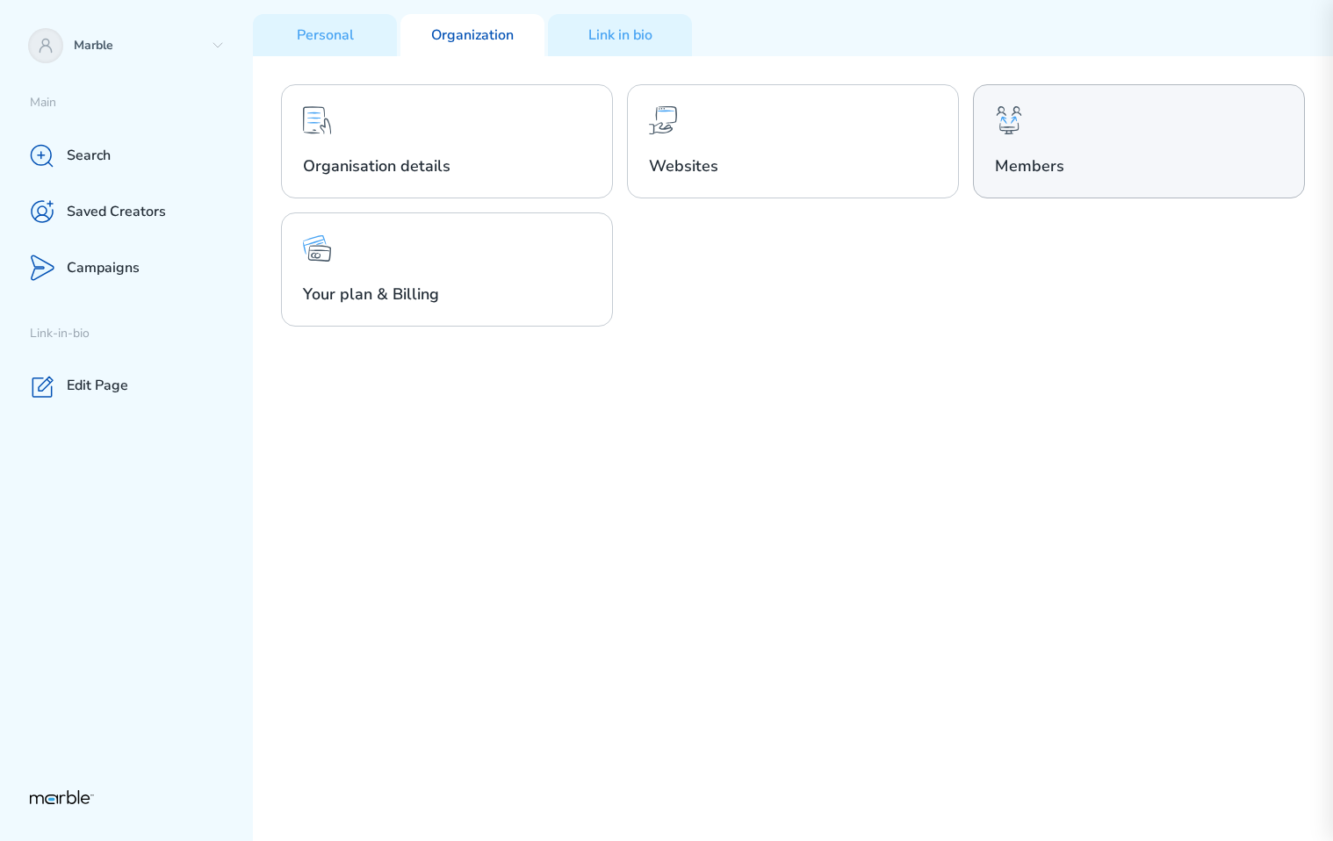
click at [1072, 151] on div "Members" at bounding box center [1139, 141] width 332 height 114
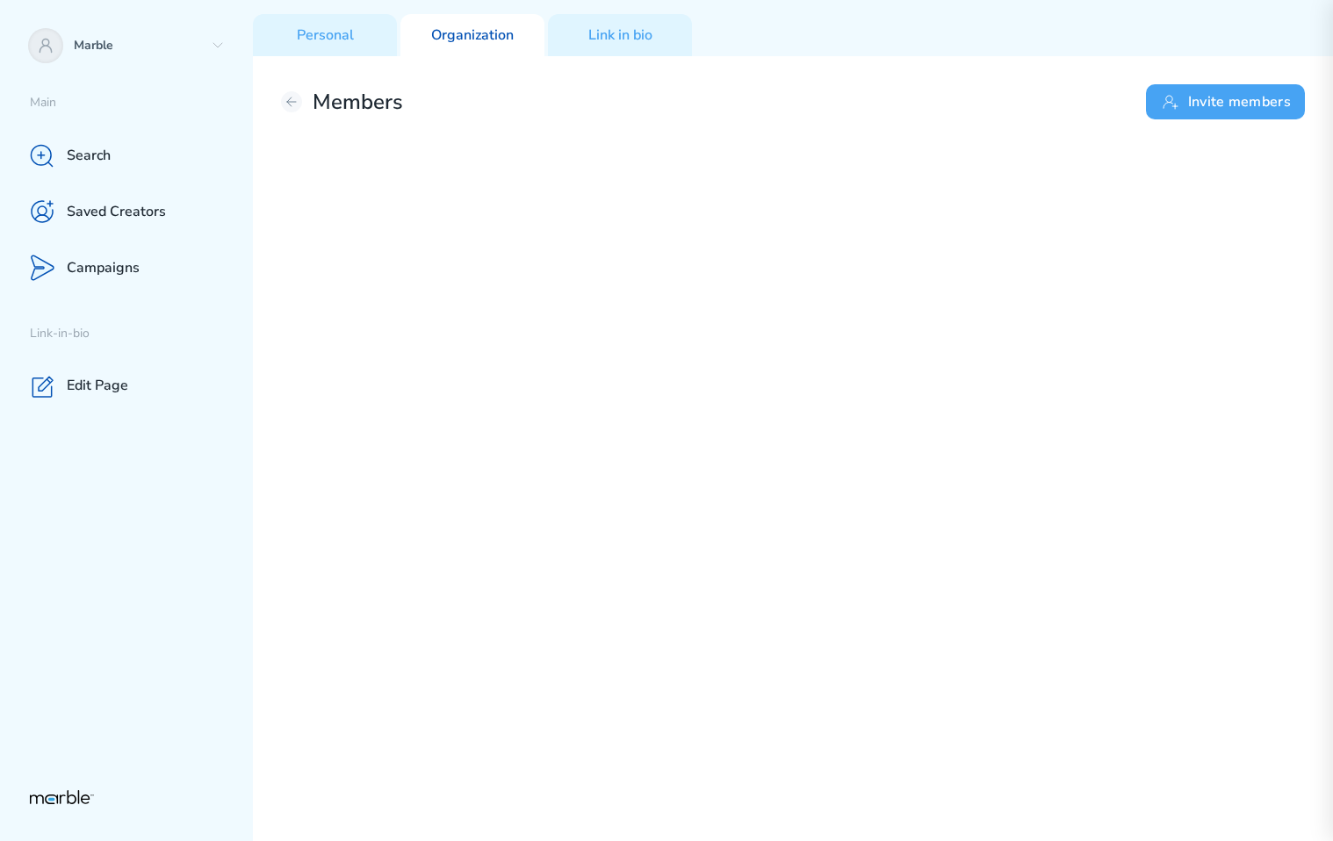
click at [1250, 91] on button "Invite members" at bounding box center [1225, 101] width 159 height 35
click at [1172, 104] on icon at bounding box center [1171, 102] width 14 height 13
click at [1217, 104] on button "Invite members" at bounding box center [1225, 101] width 159 height 35
click at [1192, 106] on button "Invite members" at bounding box center [1225, 101] width 159 height 35
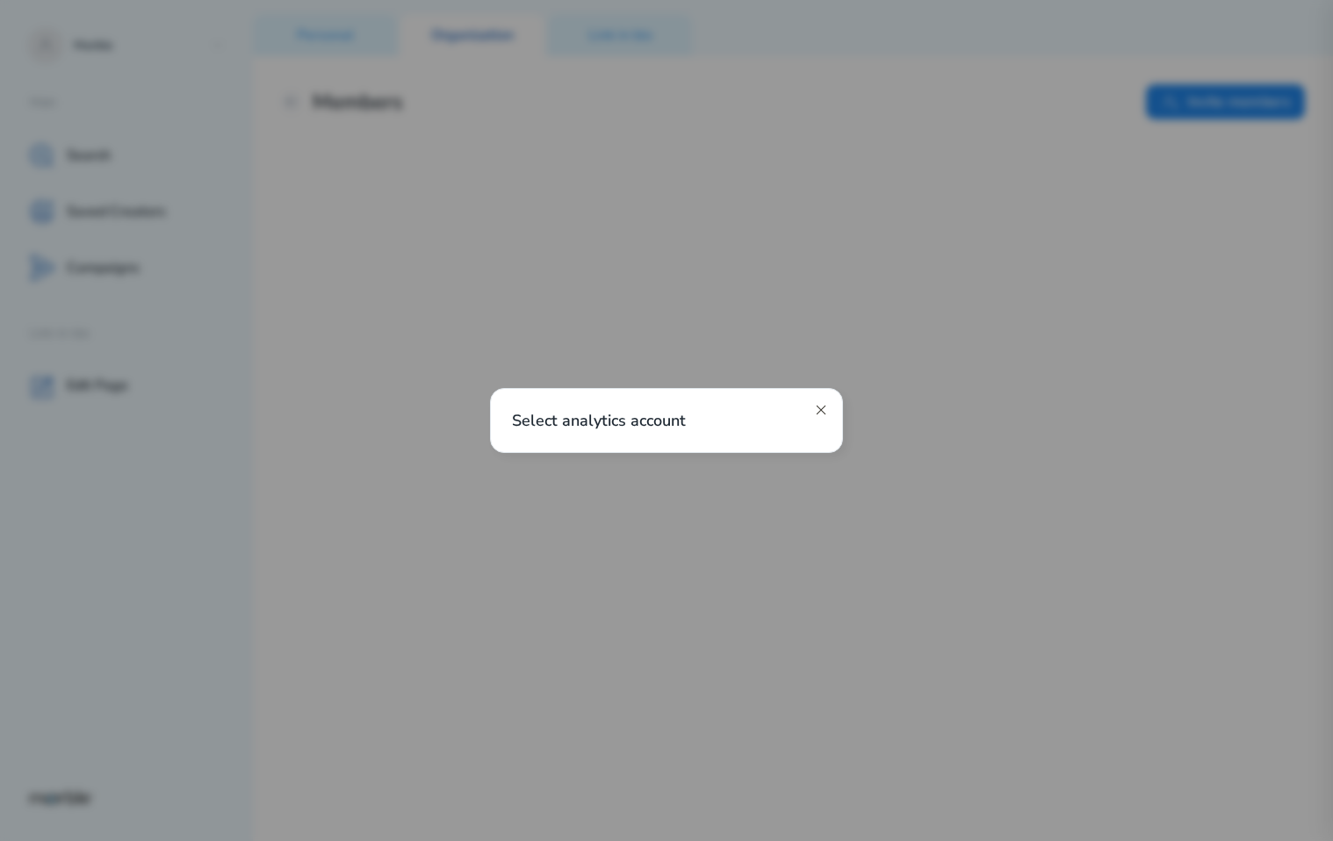
click at [820, 409] on icon at bounding box center [821, 410] width 9 height 9
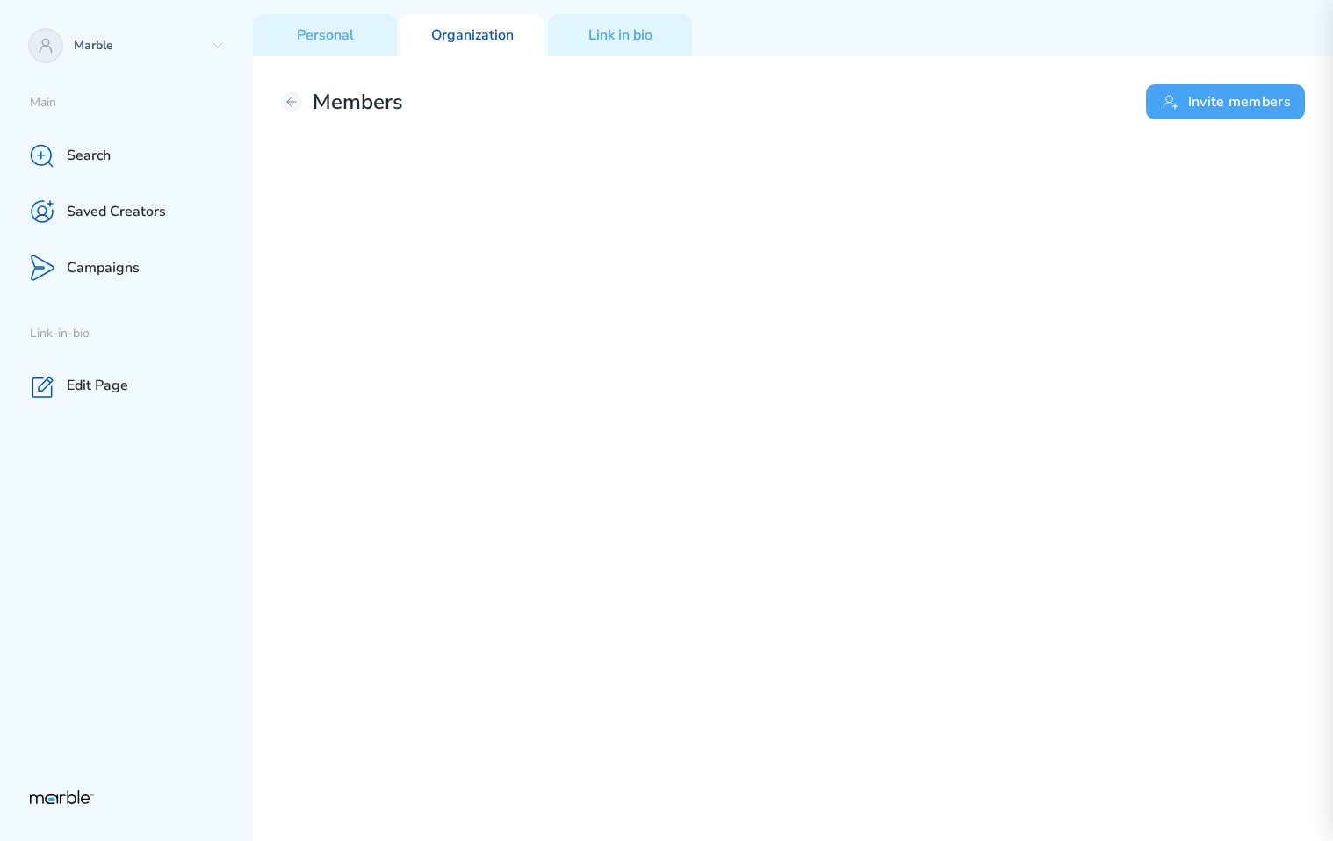
click at [1216, 99] on button "Invite members" at bounding box center [1225, 101] width 159 height 35
